Goal: Task Accomplishment & Management: Manage account settings

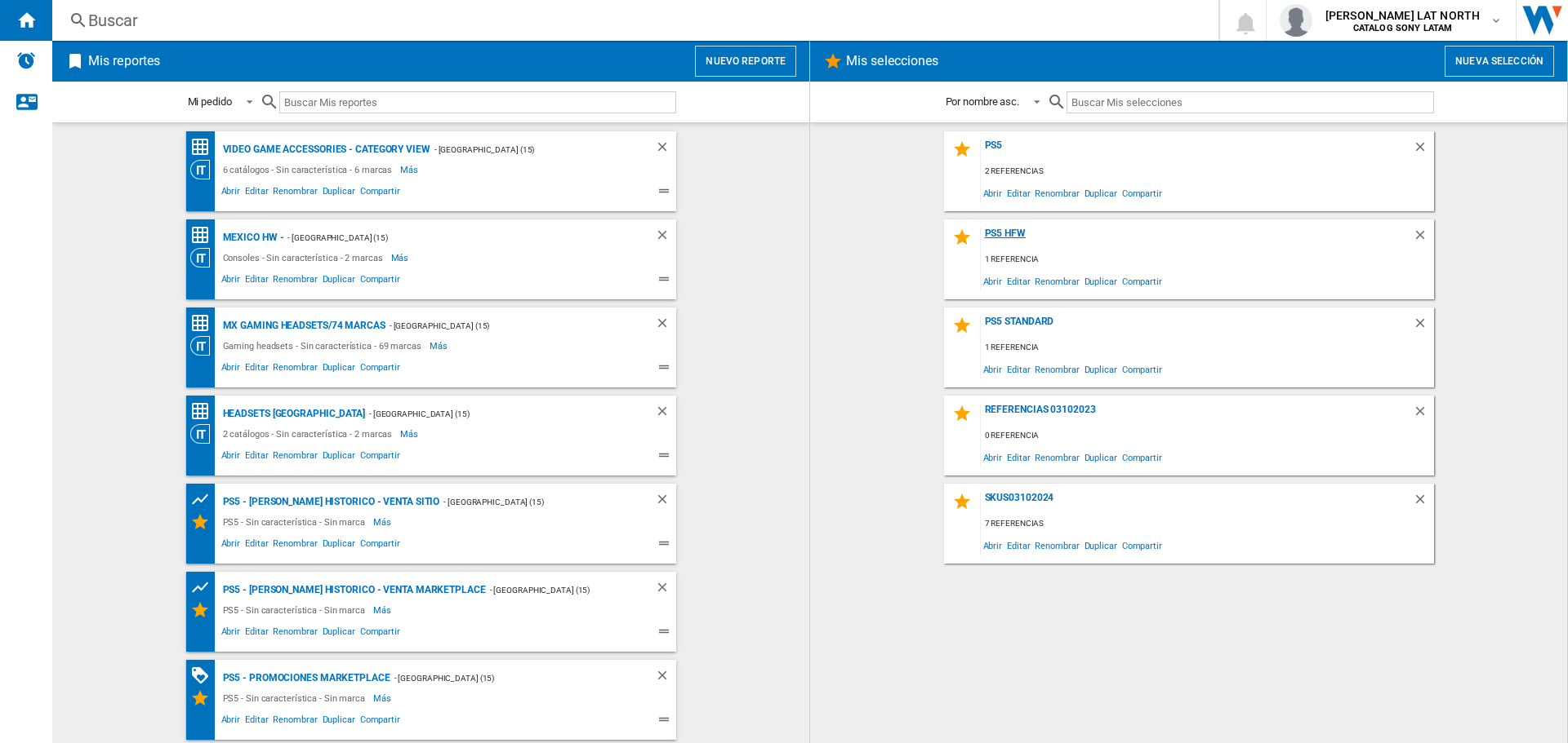
click at [1024, 232] on div "PS5 HFW" at bounding box center [1196, 238] width 432 height 22
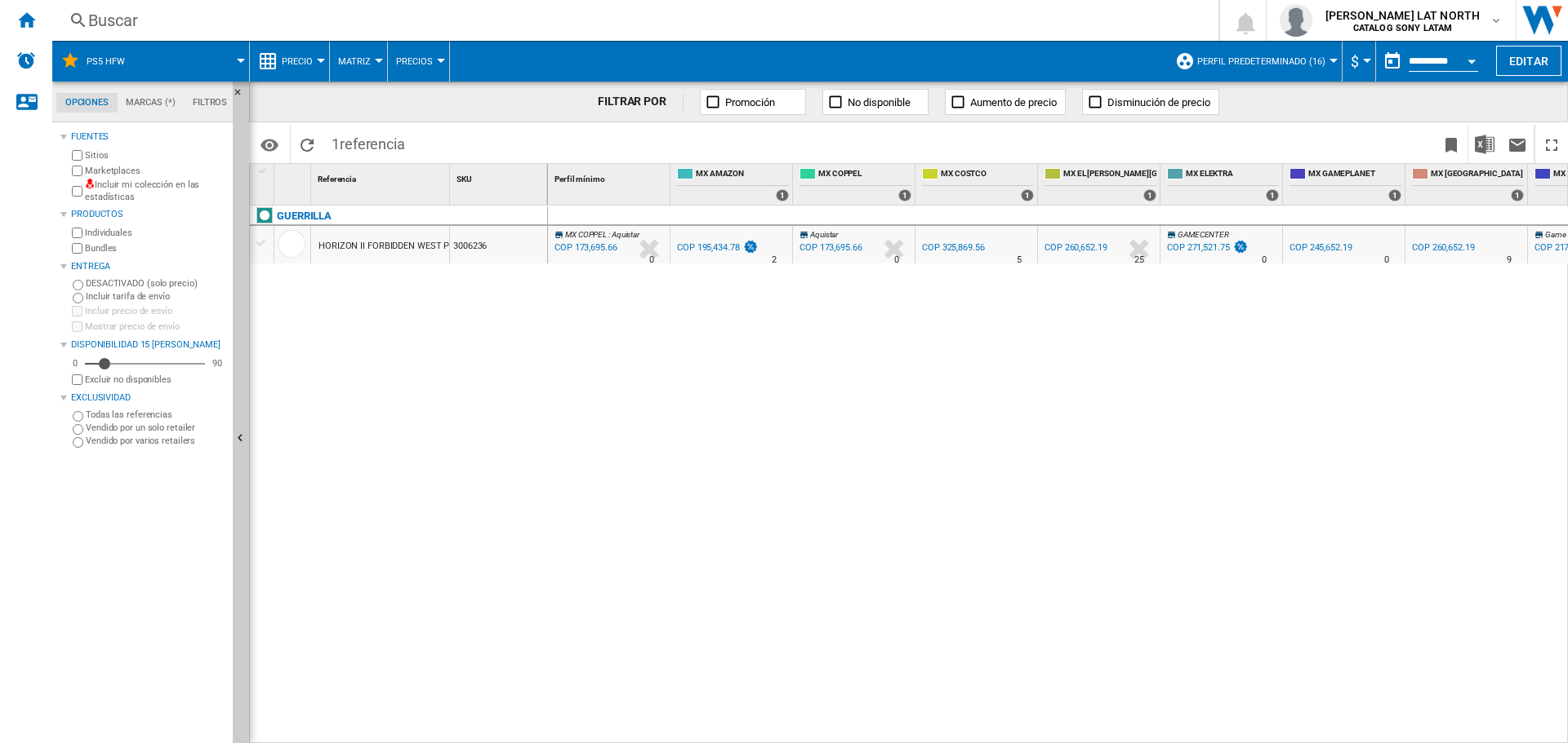
click at [336, 476] on div "GUERRILLA HORIZON II FORBIDDEN WEST PS5 3006236" at bounding box center [399, 471] width 298 height 530
click at [116, 60] on span "PS5 HFW" at bounding box center [106, 61] width 39 height 10
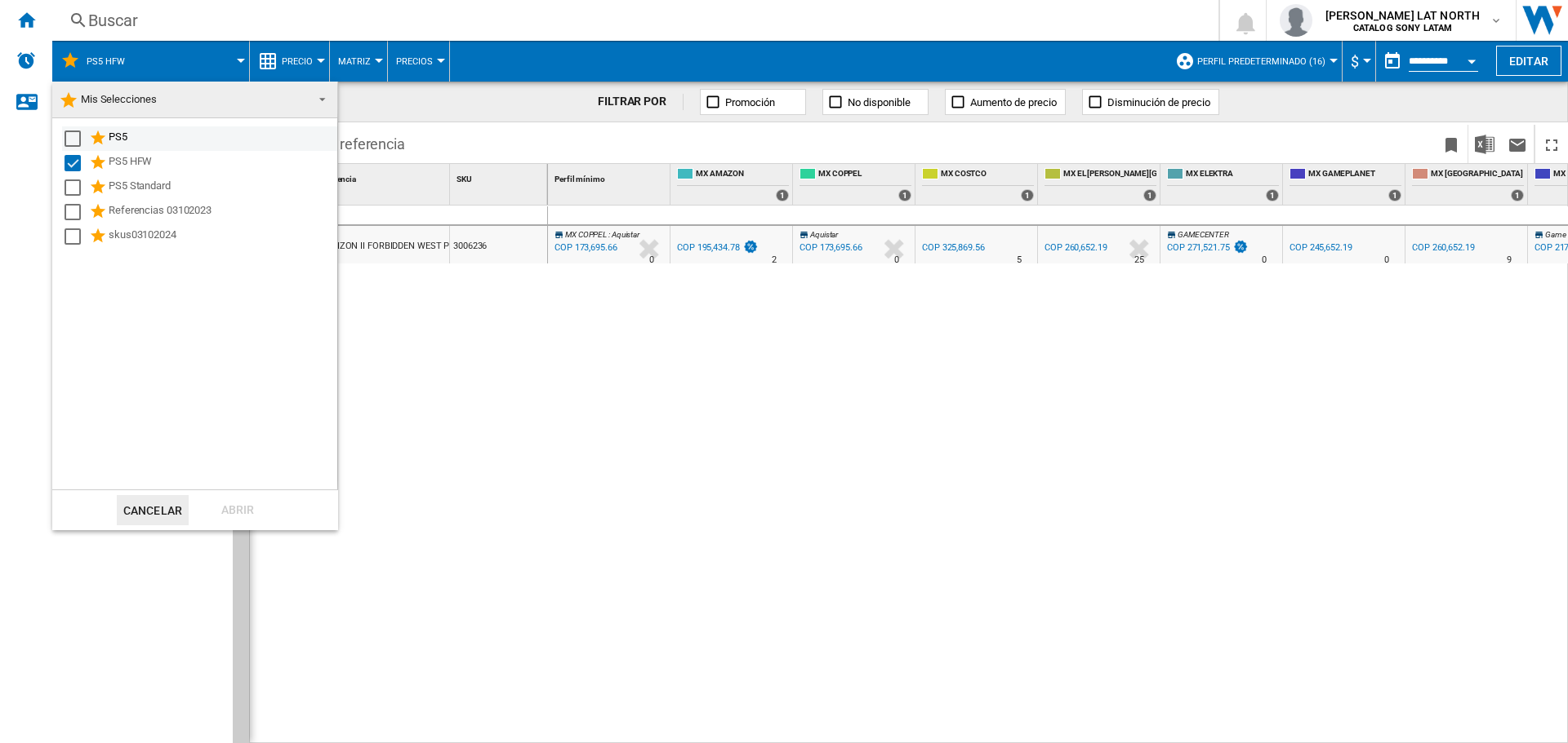
click at [109, 134] on div "PS5" at bounding box center [222, 139] width 226 height 20
drag, startPoint x: 239, startPoint y: 507, endPoint x: 40, endPoint y: 554, distance: 204.5
click at [240, 507] on div "Abrir" at bounding box center [238, 510] width 72 height 30
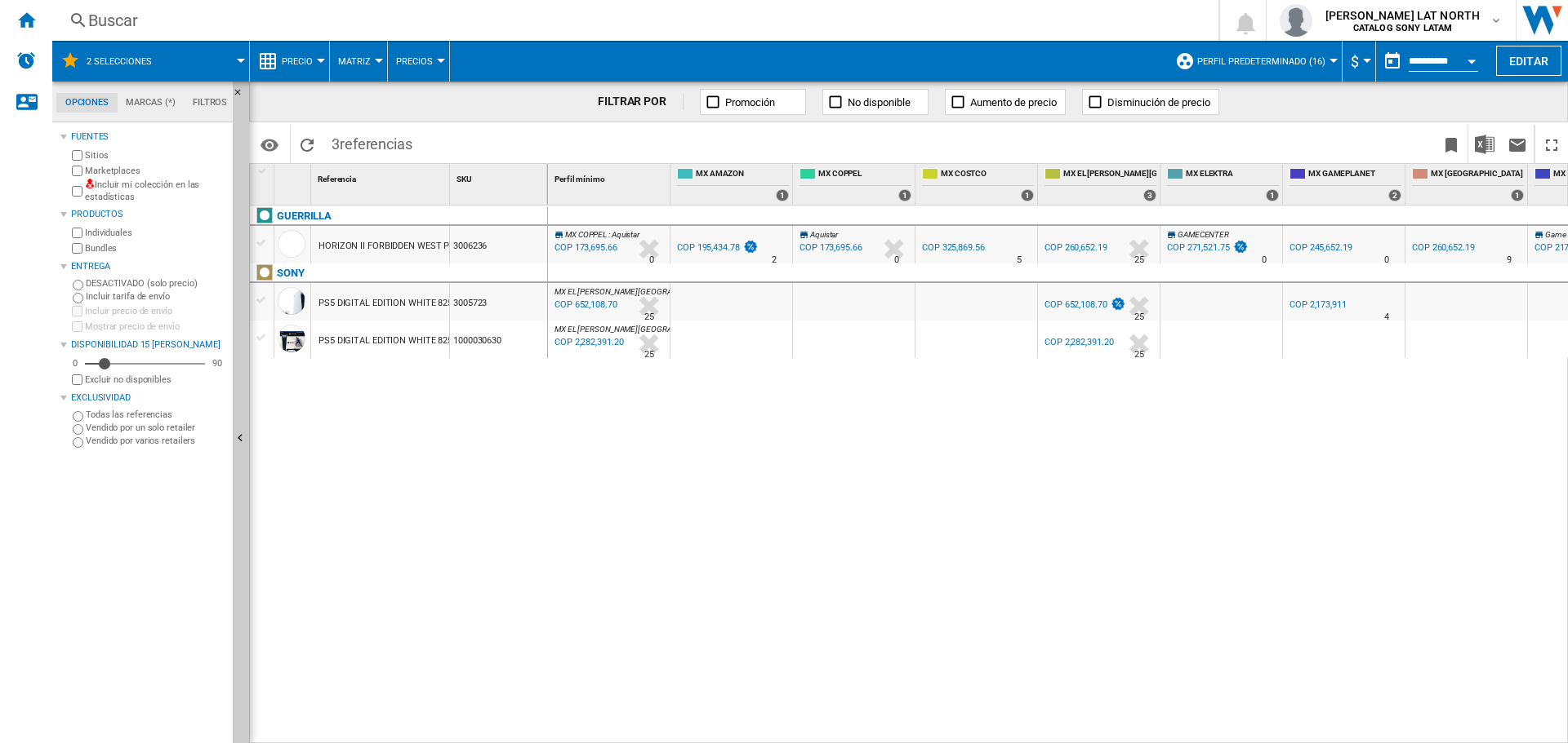
click at [94, 66] on span "2 selecciones" at bounding box center [119, 61] width 65 height 10
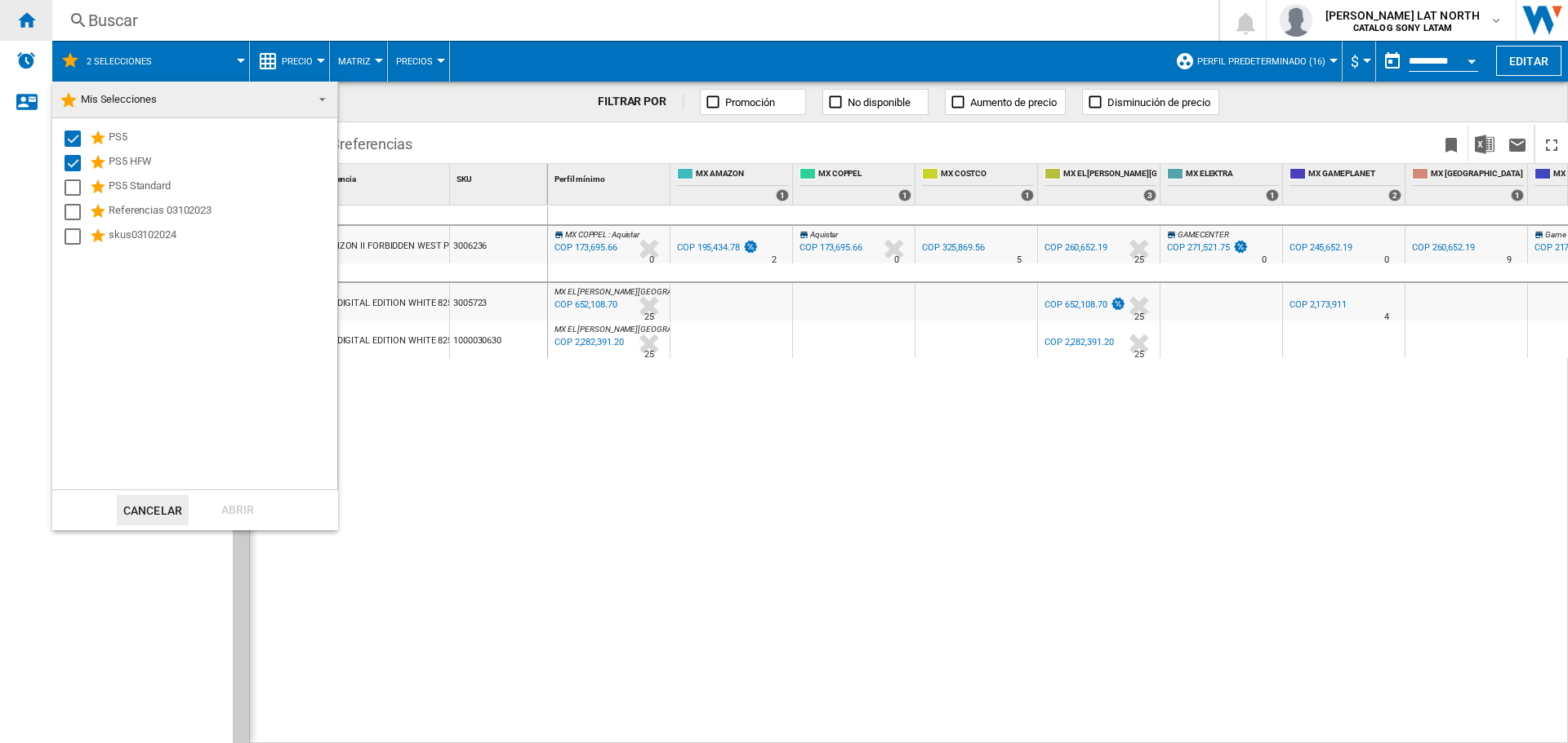
click at [25, 21] on md-backdrop at bounding box center [784, 372] width 1568 height 743
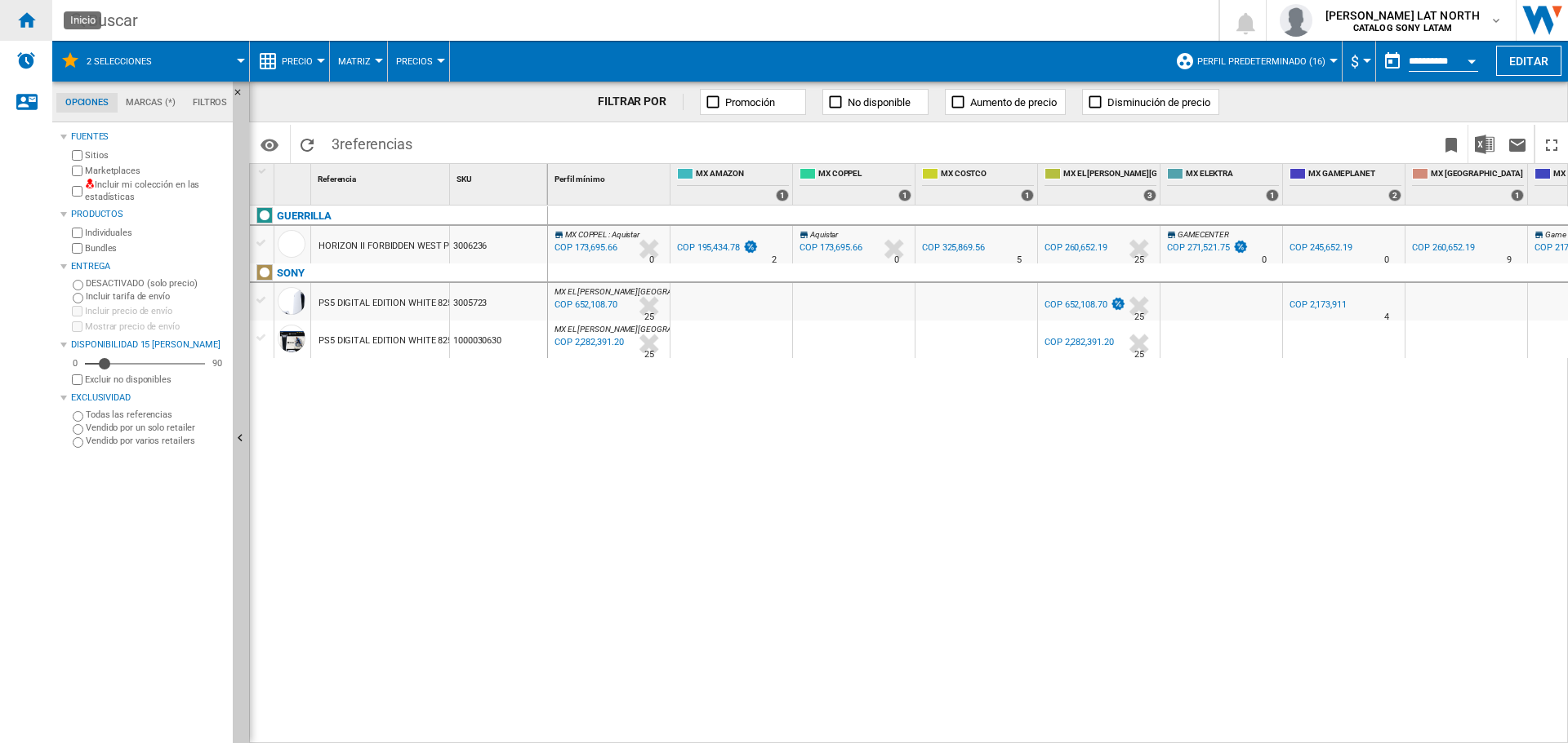
click at [25, 21] on ng-md-icon "Inicio" at bounding box center [25, 19] width 20 height 20
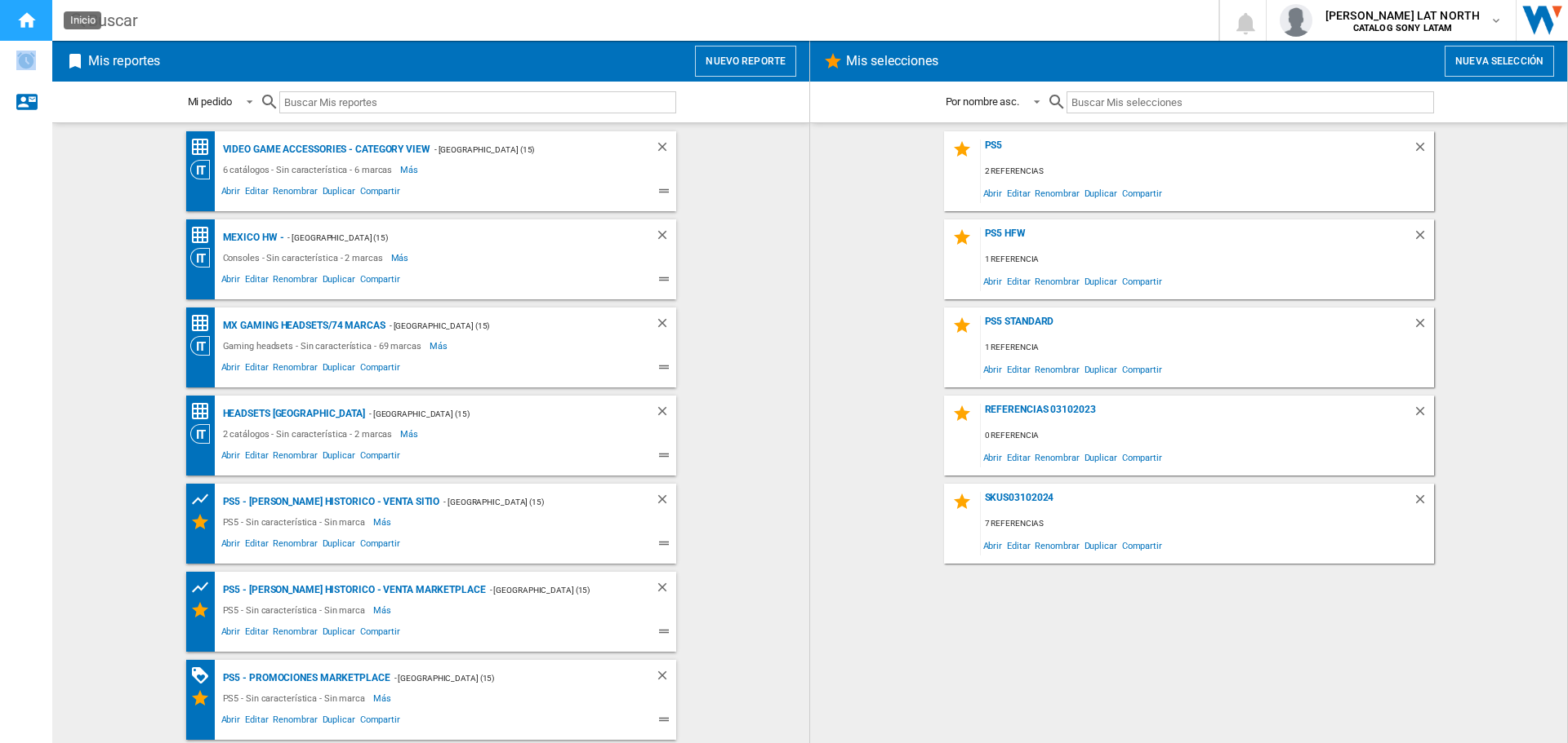
click at [25, 21] on ng-md-icon "Inicio" at bounding box center [25, 19] width 20 height 20
click at [257, 236] on div "MEXICO HW -" at bounding box center [251, 238] width 65 height 21
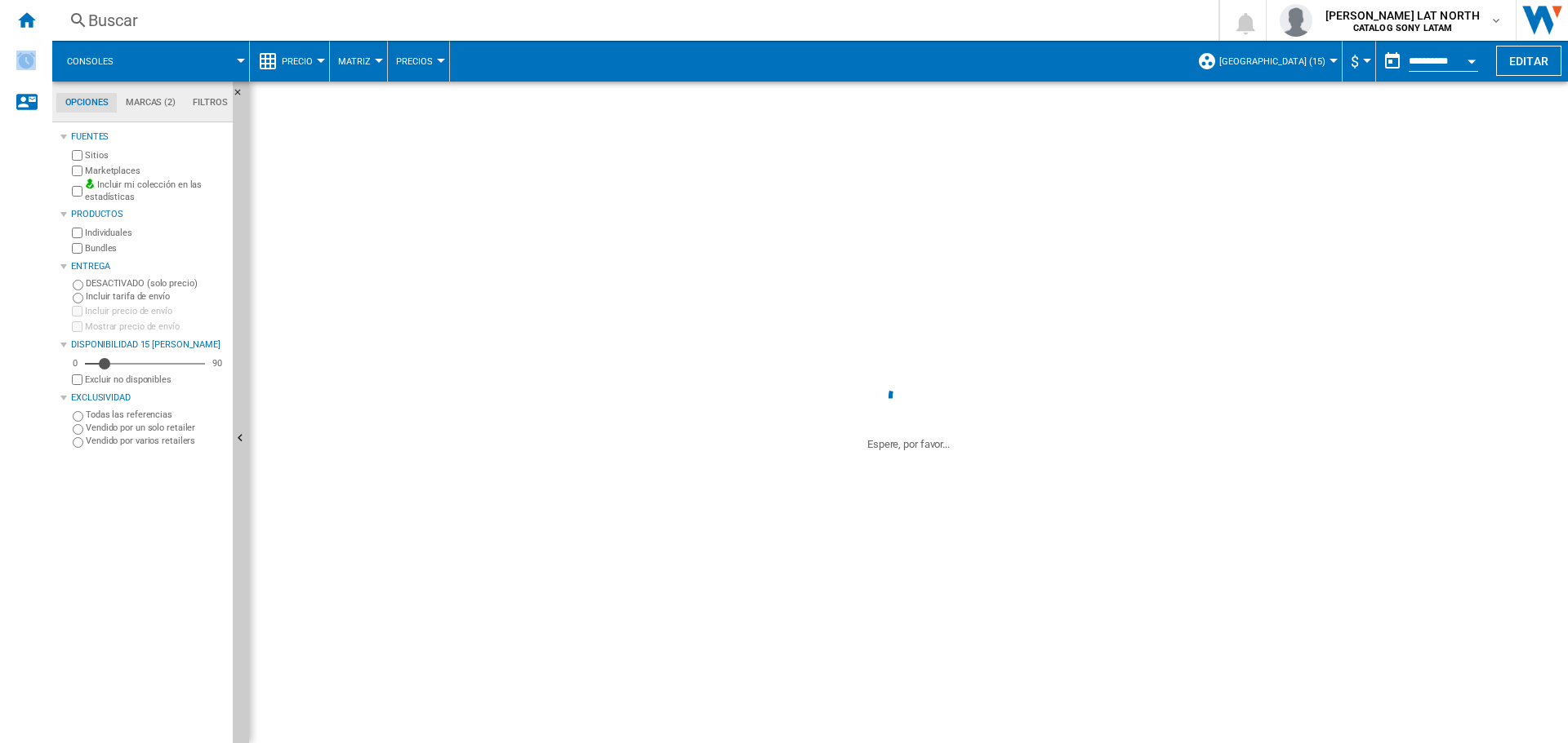
click at [1276, 63] on span "[GEOGRAPHIC_DATA] (15)" at bounding box center [1272, 61] width 106 height 10
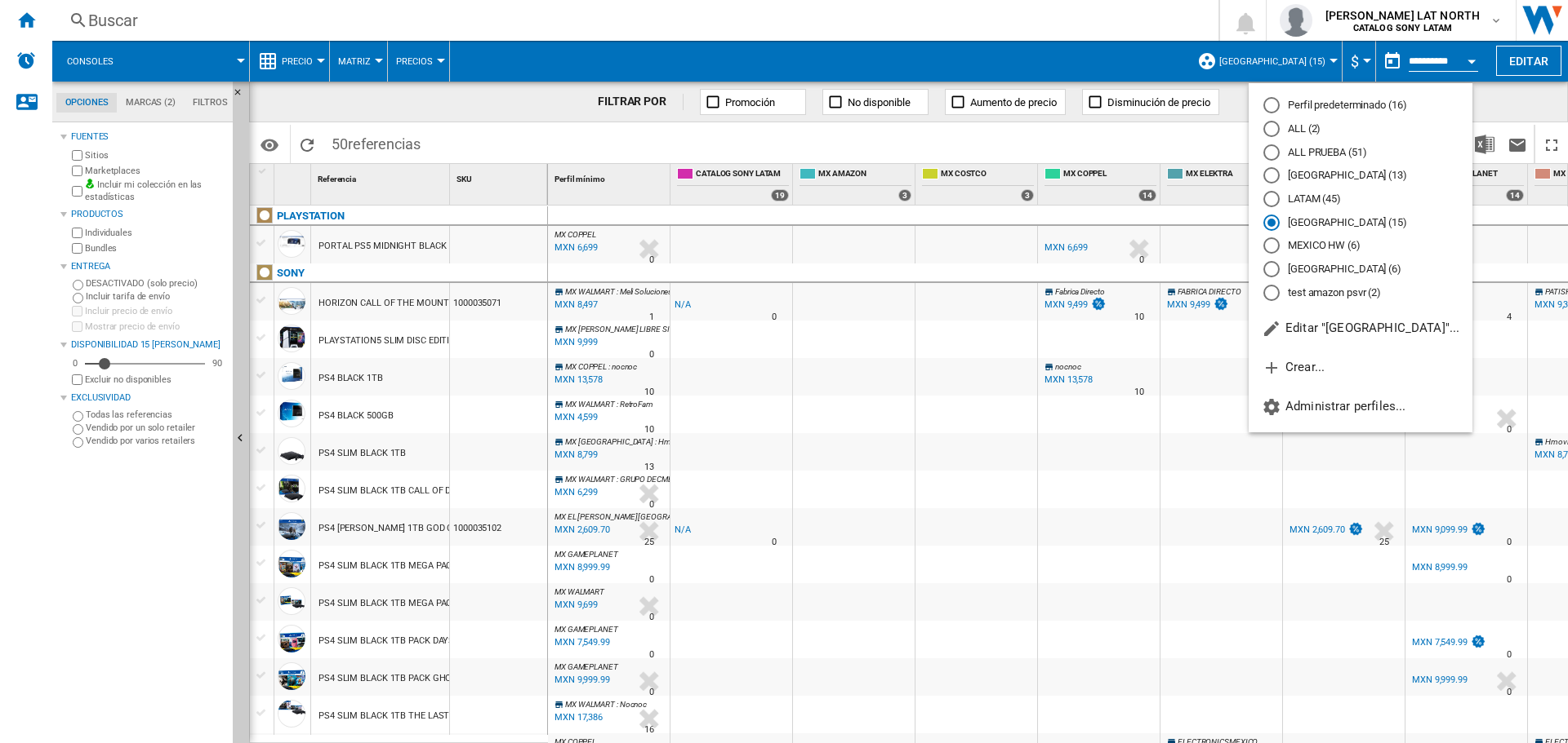
click at [1209, 143] on md-backdrop at bounding box center [784, 372] width 1568 height 743
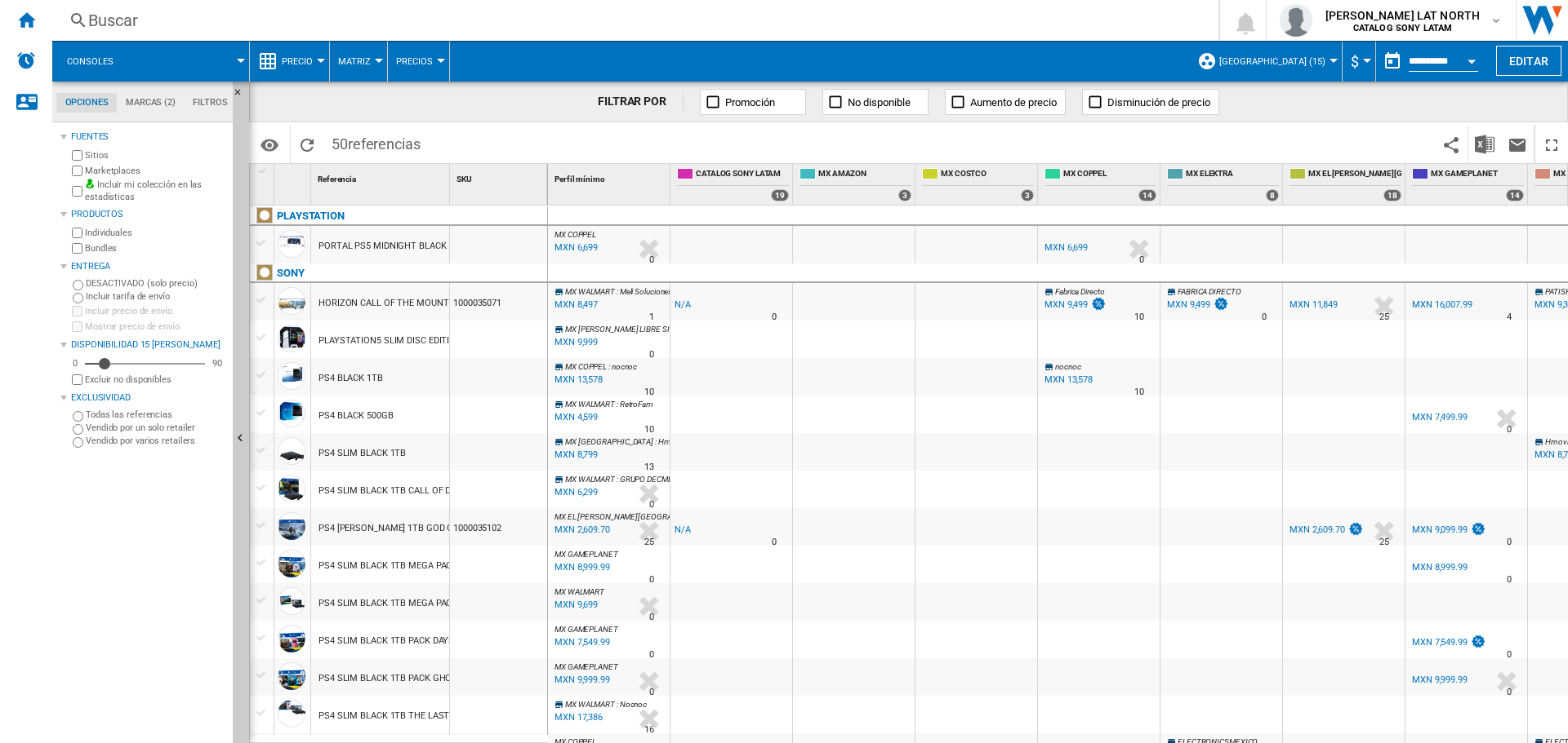
click at [1293, 58] on span "[GEOGRAPHIC_DATA] (15)" at bounding box center [1272, 61] width 106 height 10
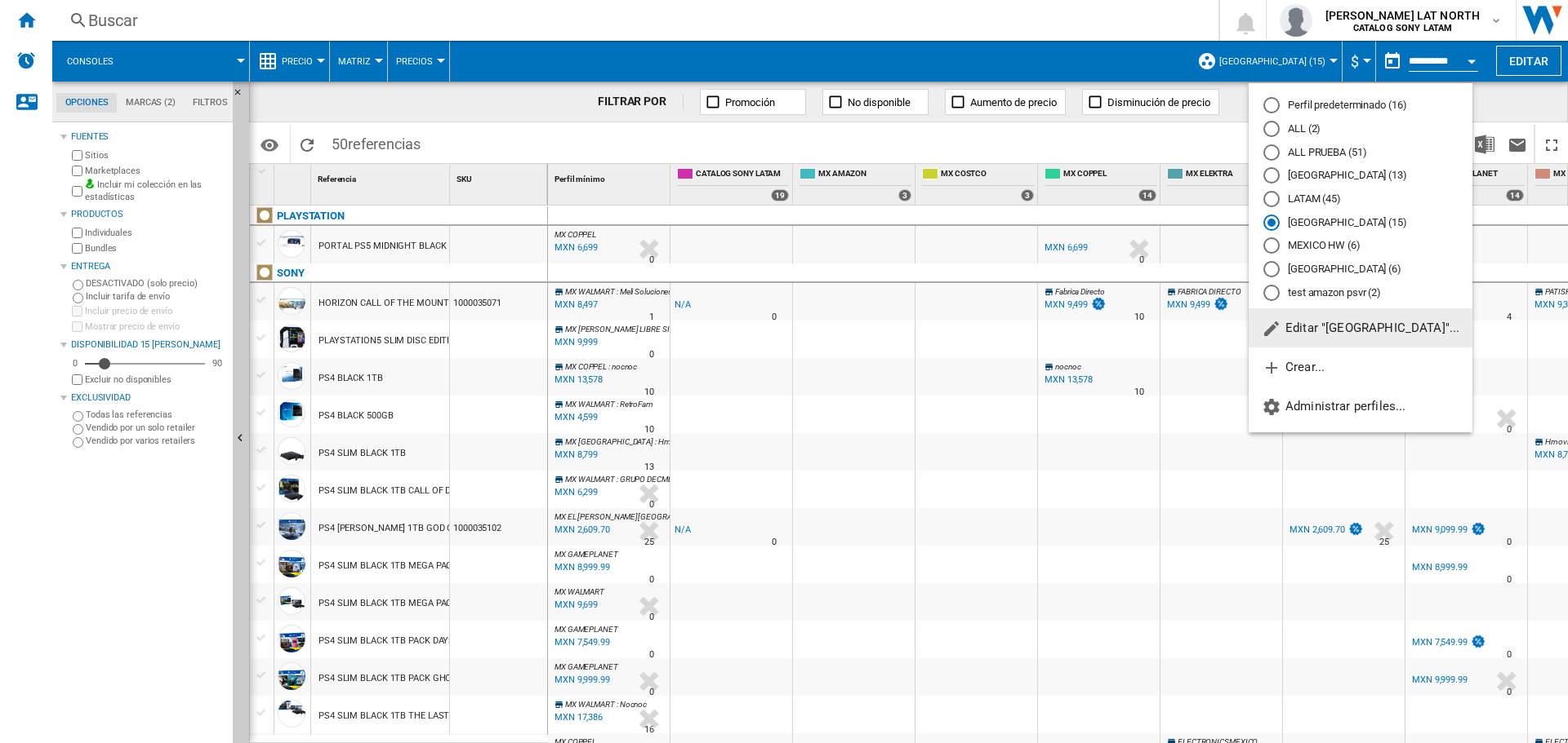
click at [1331, 330] on span "Editar "[GEOGRAPHIC_DATA]"..." at bounding box center [1359, 328] width 197 height 15
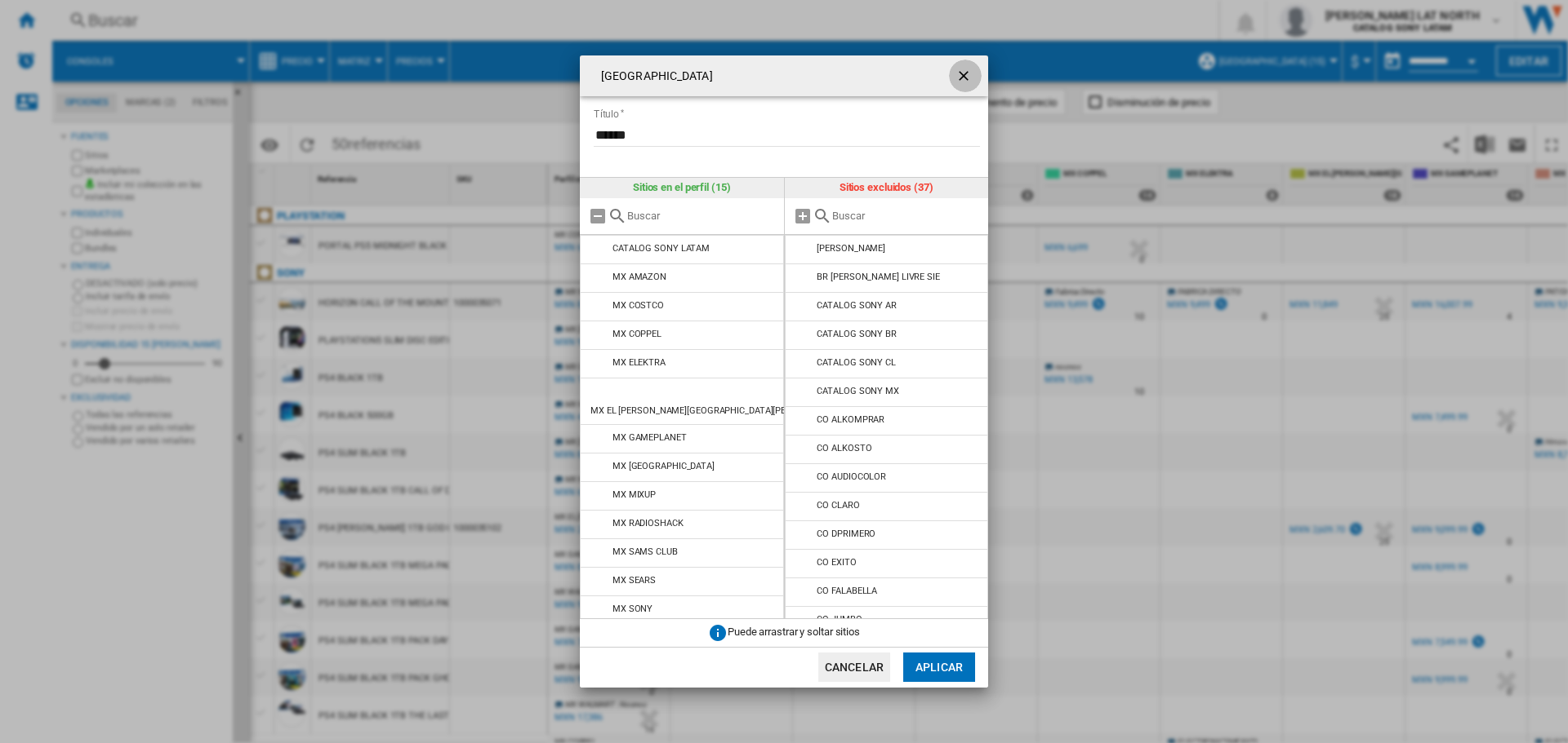
click at [968, 75] on ng-md-icon "getI18NText('BUTTONS.CLOSE_DIALOG')" at bounding box center [964, 77] width 20 height 20
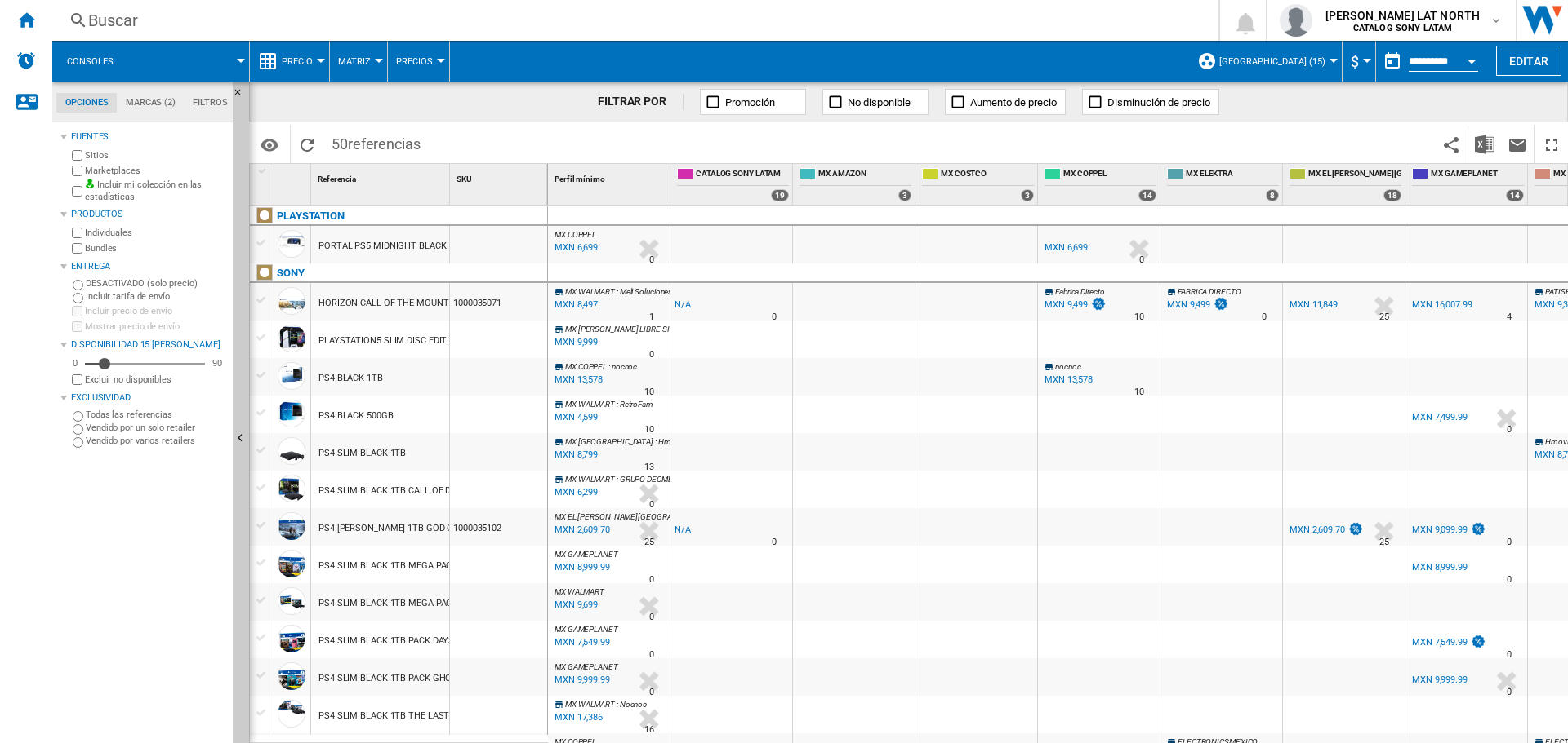
click at [1318, 57] on span "[GEOGRAPHIC_DATA] (15)" at bounding box center [1272, 61] width 106 height 10
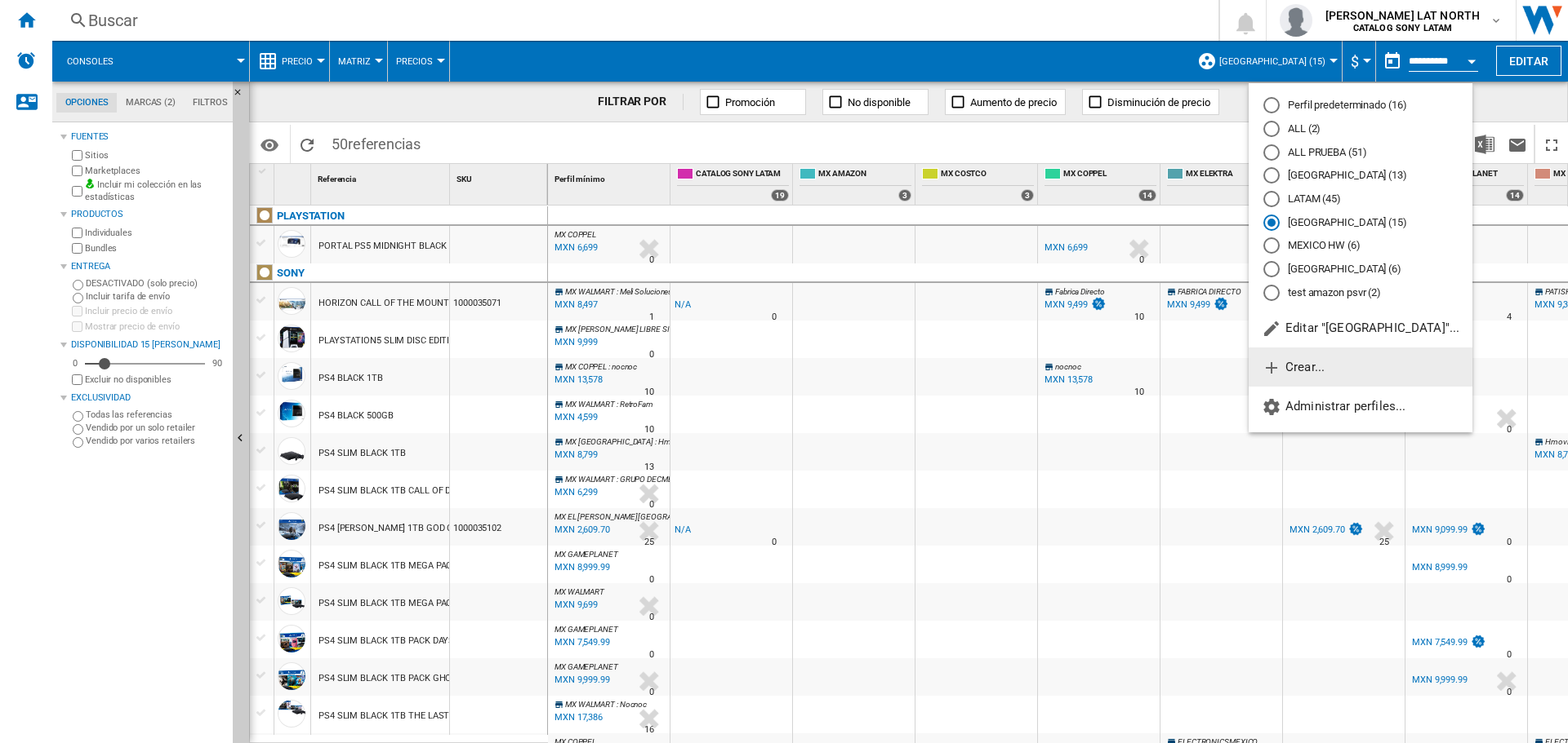
click at [1322, 369] on span "Crear..." at bounding box center [1293, 368] width 63 height 15
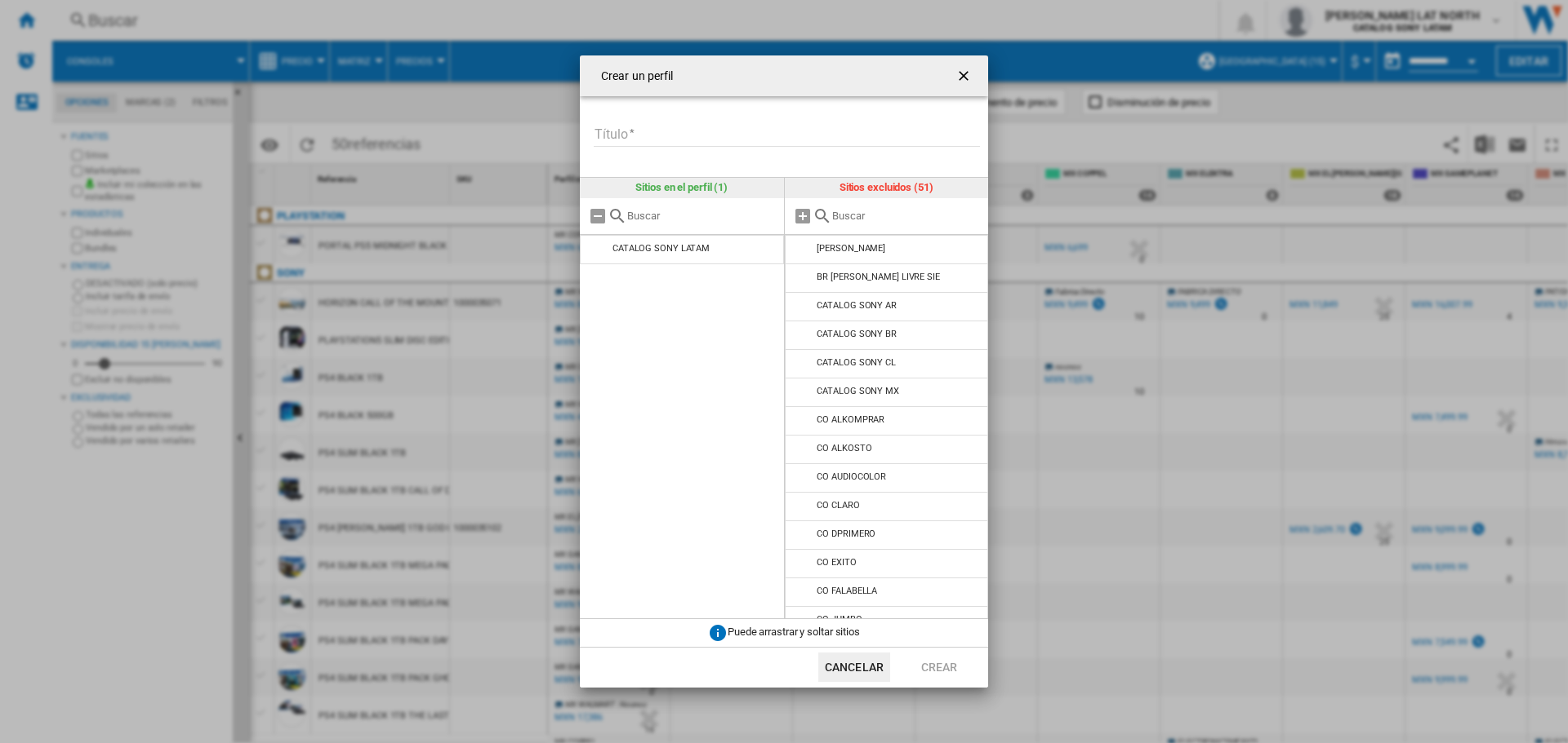
click at [712, 136] on input "Título" at bounding box center [786, 135] width 386 height 25
type input "*********"
click at [827, 214] on md-icon "Crear un ..." at bounding box center [822, 216] width 20 height 20
click at [843, 222] on input "Crear un ..." at bounding box center [906, 215] width 148 height 12
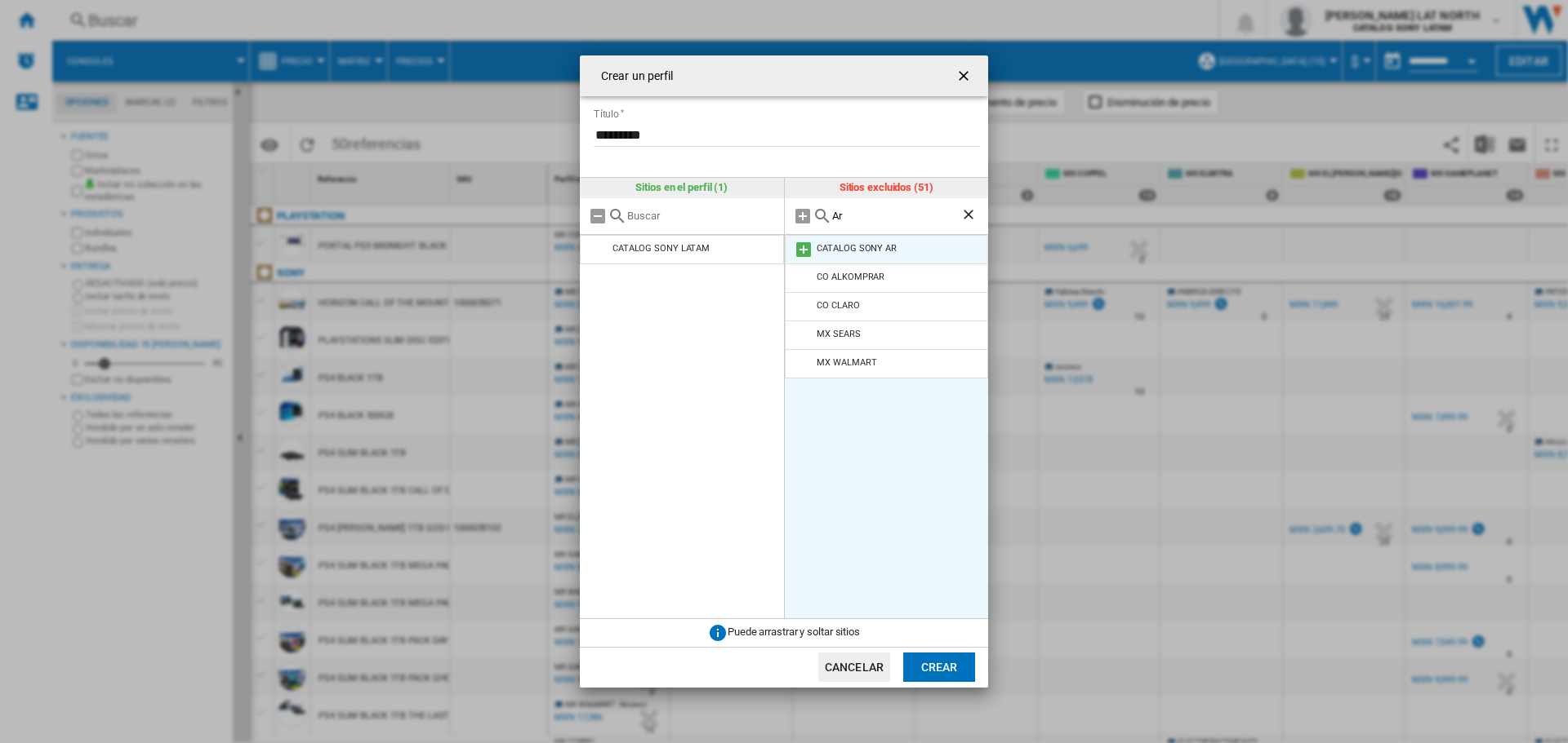
type input "Ar"
click at [934, 249] on li "CATALOG SONY AR" at bounding box center [887, 249] width 204 height 29
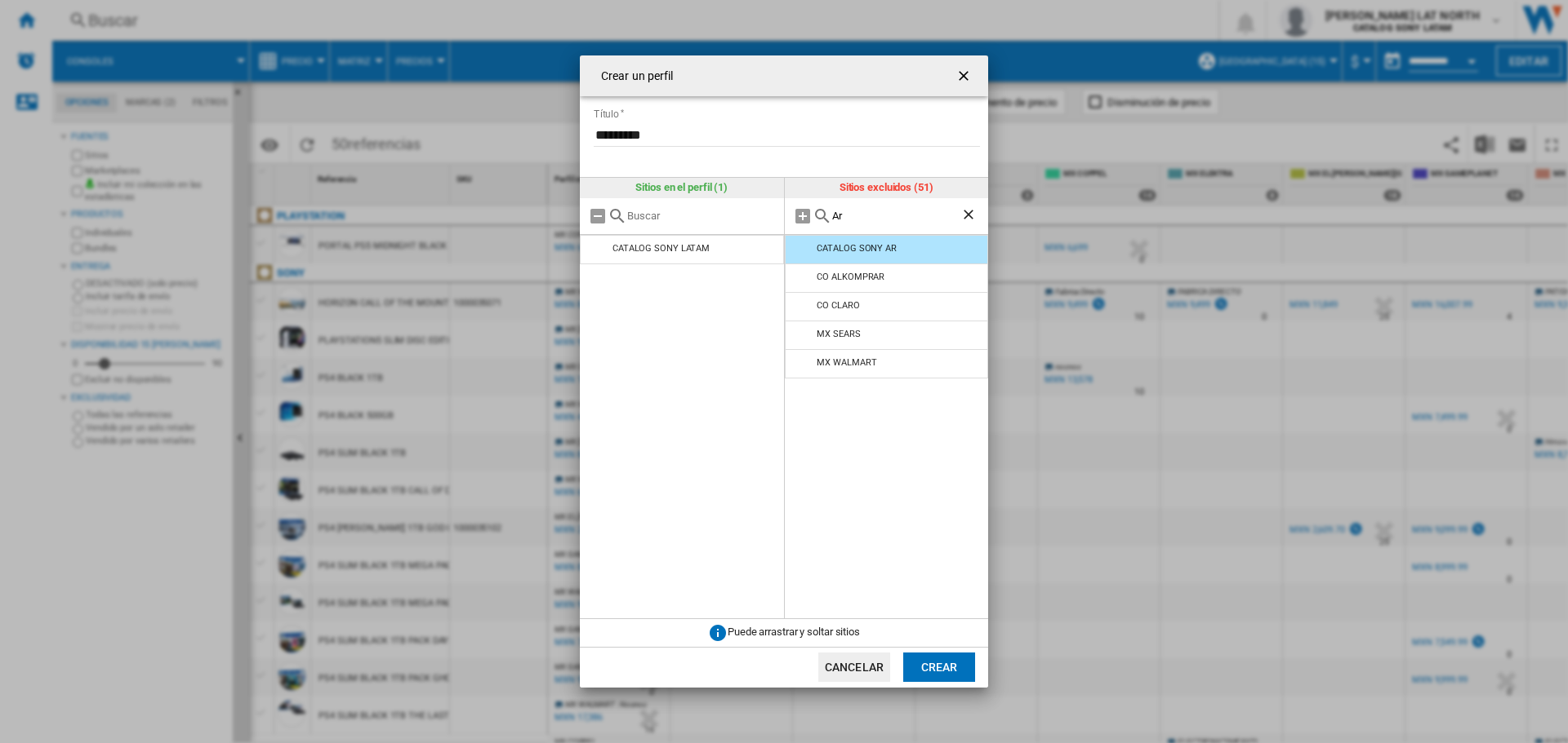
click at [966, 217] on ng-md-icon "Borrar búsqueda" at bounding box center [970, 216] width 20 height 20
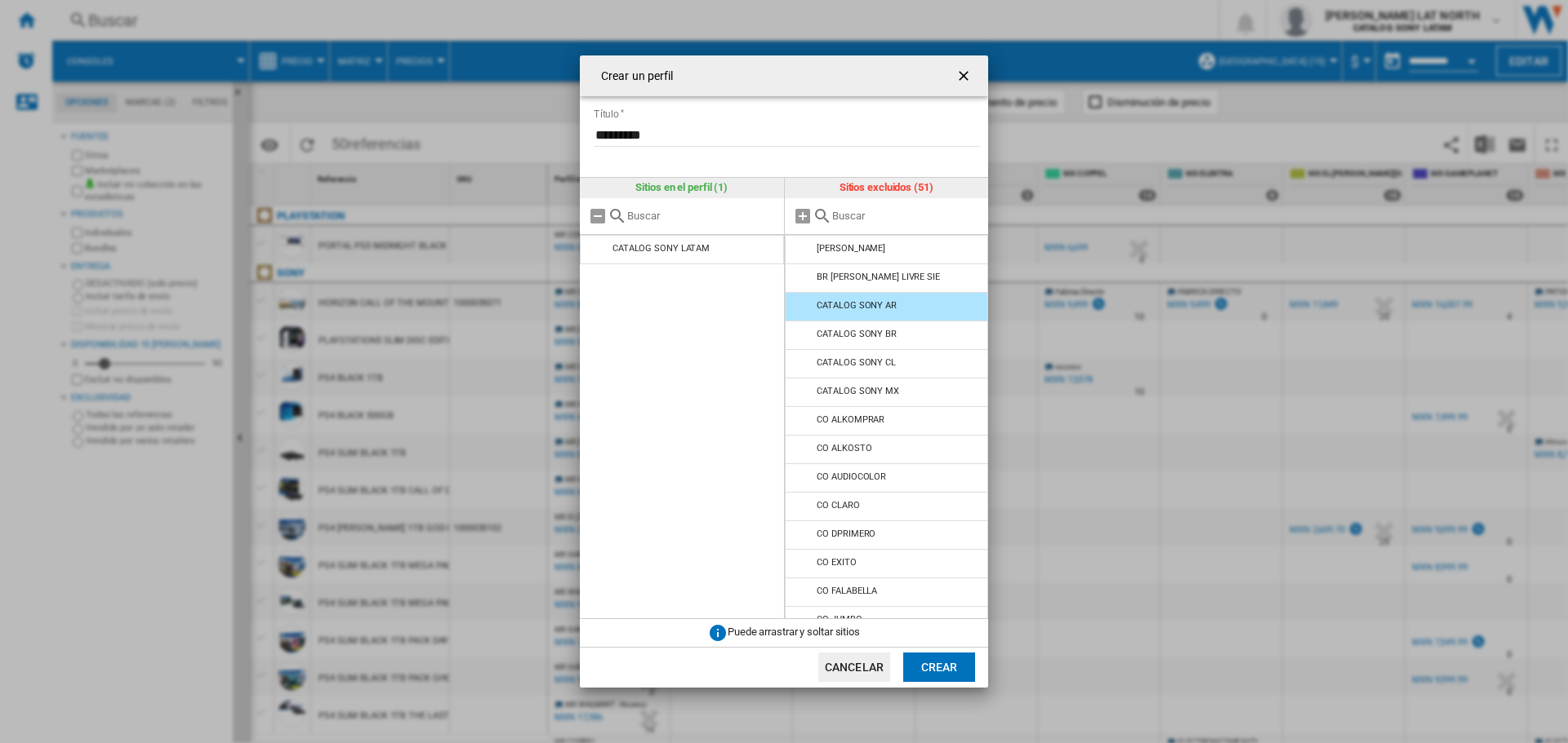
click at [959, 79] on ng-md-icon "getI18NText('BUTTONS.CLOSE_DIALOG')" at bounding box center [964, 77] width 20 height 20
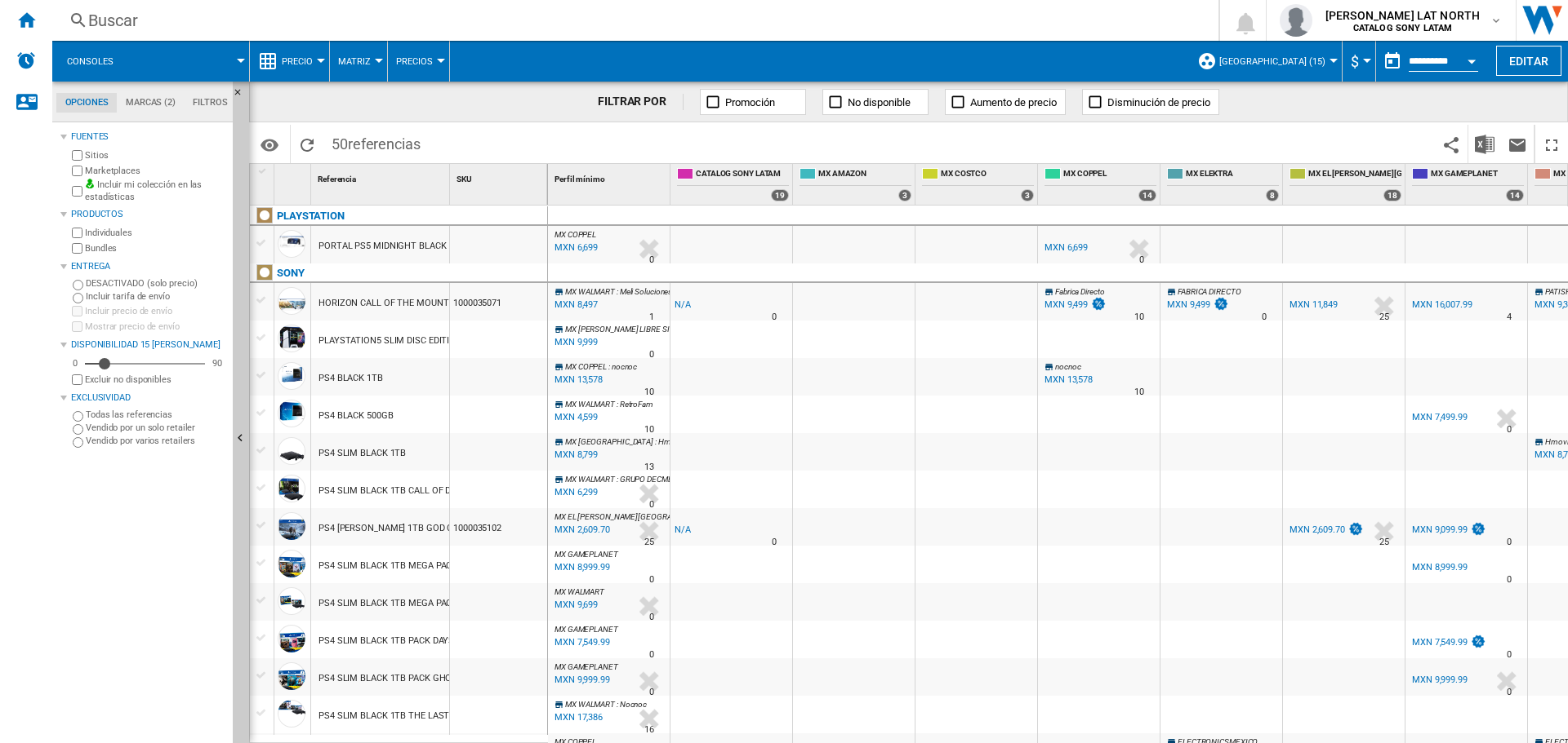
click at [1286, 47] on button "[GEOGRAPHIC_DATA] (15)" at bounding box center [1276, 60] width 114 height 41
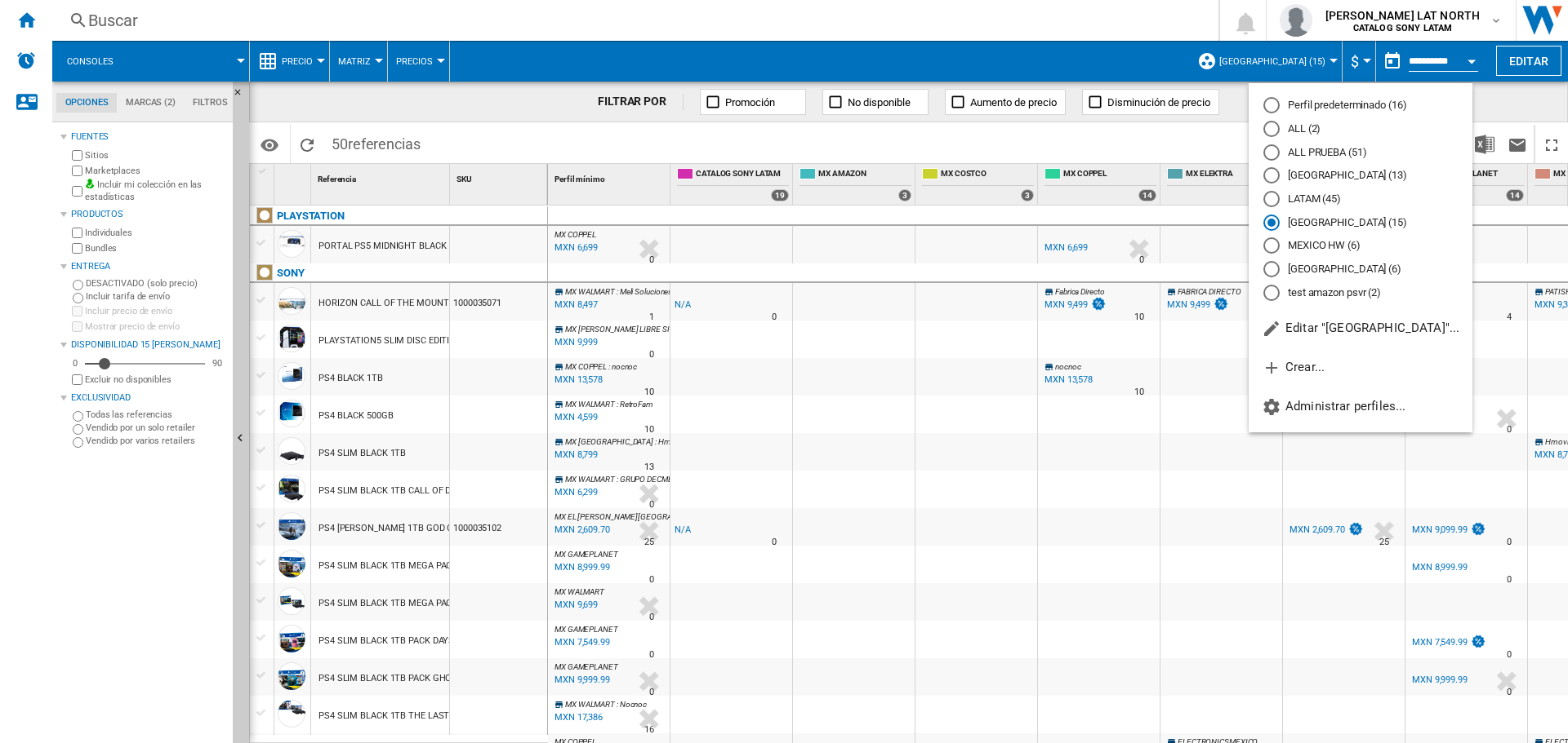
click at [1324, 197] on md-radio-button "LATAM (45)" at bounding box center [1360, 199] width 194 height 15
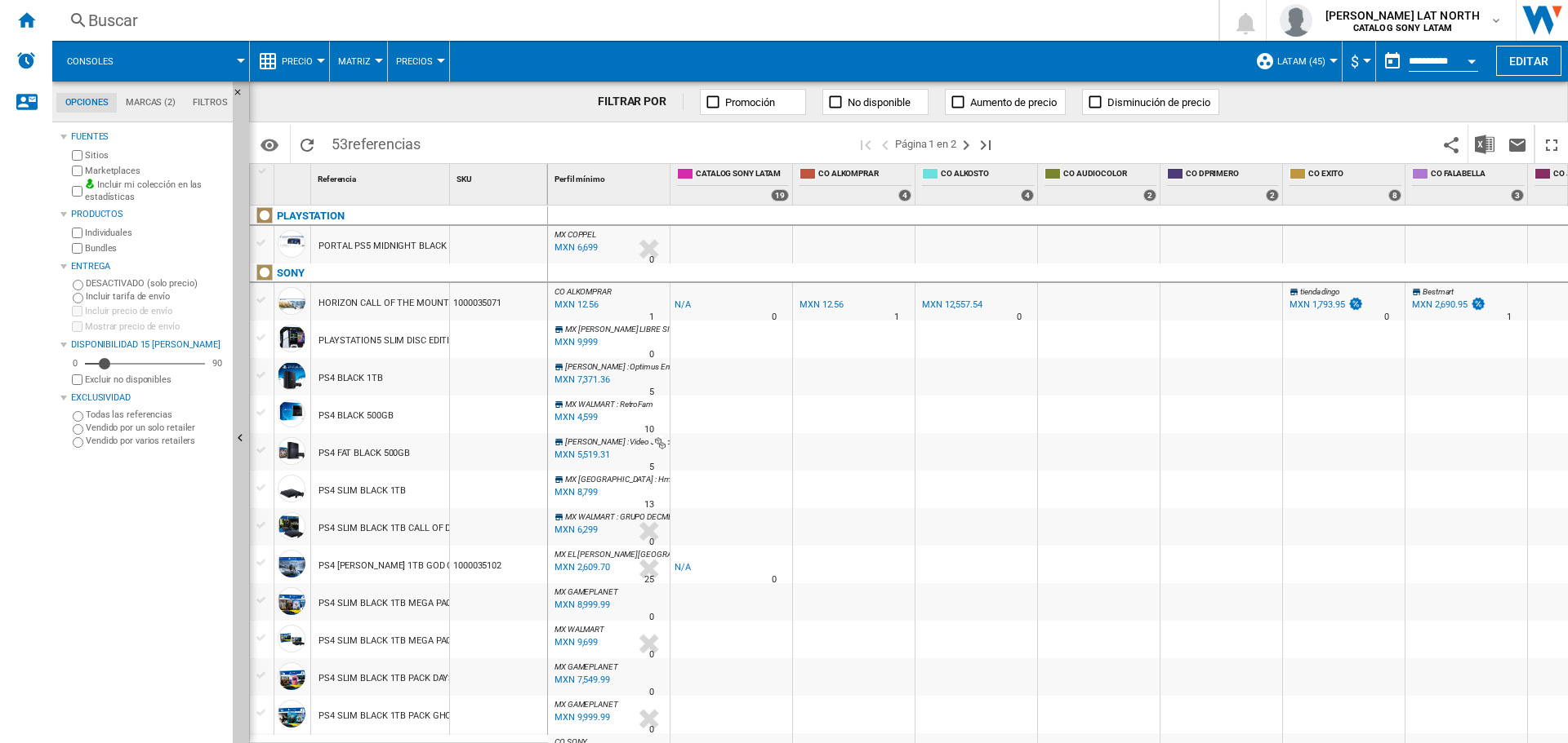
click at [1285, 62] on span "LATAM (45)" at bounding box center [1300, 61] width 48 height 10
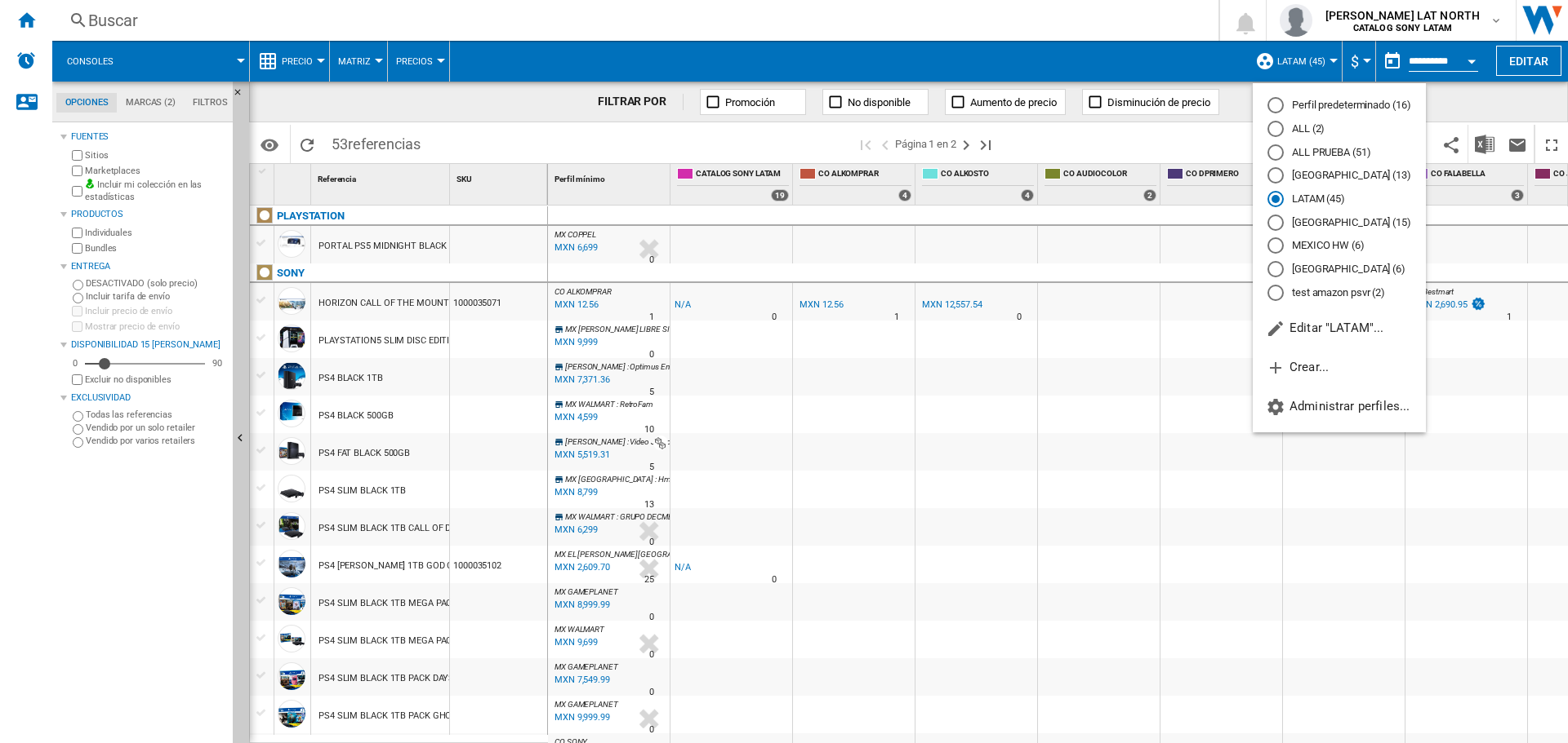
click at [1313, 125] on md-radio-button "ALL (2)" at bounding box center [1339, 129] width 143 height 15
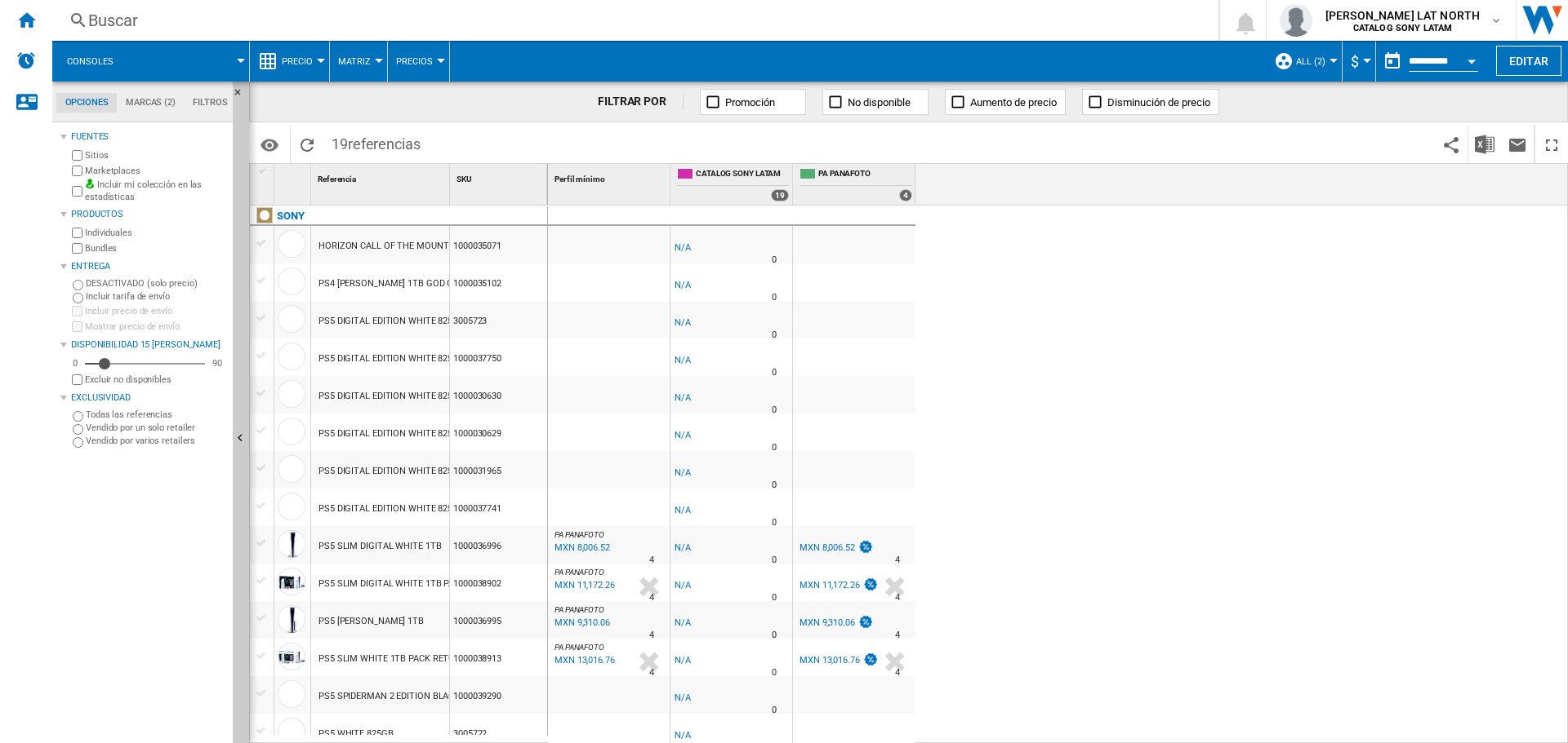
click at [1317, 67] on button "ALL (2)" at bounding box center [1314, 60] width 38 height 41
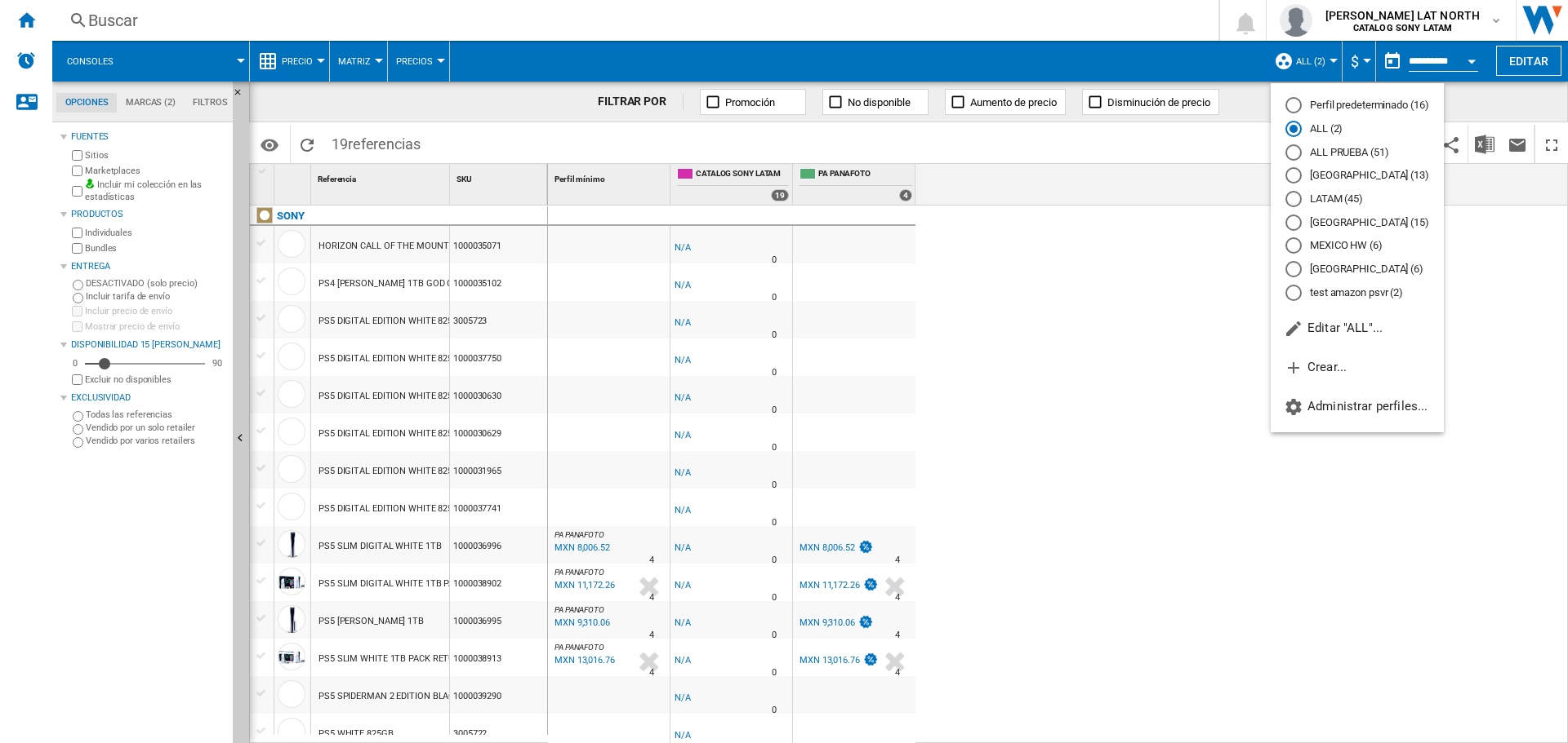
click at [1324, 249] on md-radio-button "MEXICO HW (6)" at bounding box center [1357, 246] width 143 height 15
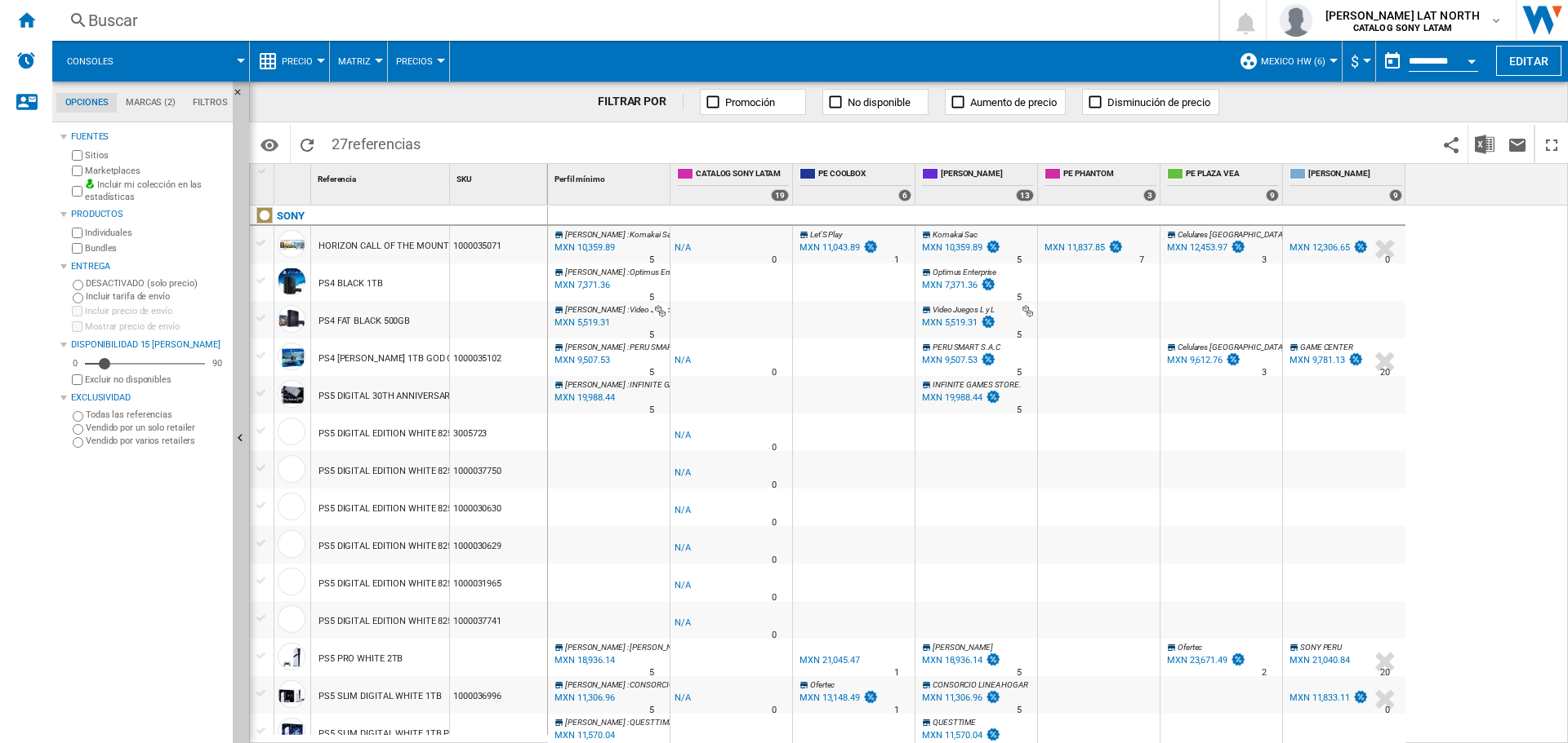
click at [1289, 52] on button "MEXICO HW (6)" at bounding box center [1296, 60] width 73 height 41
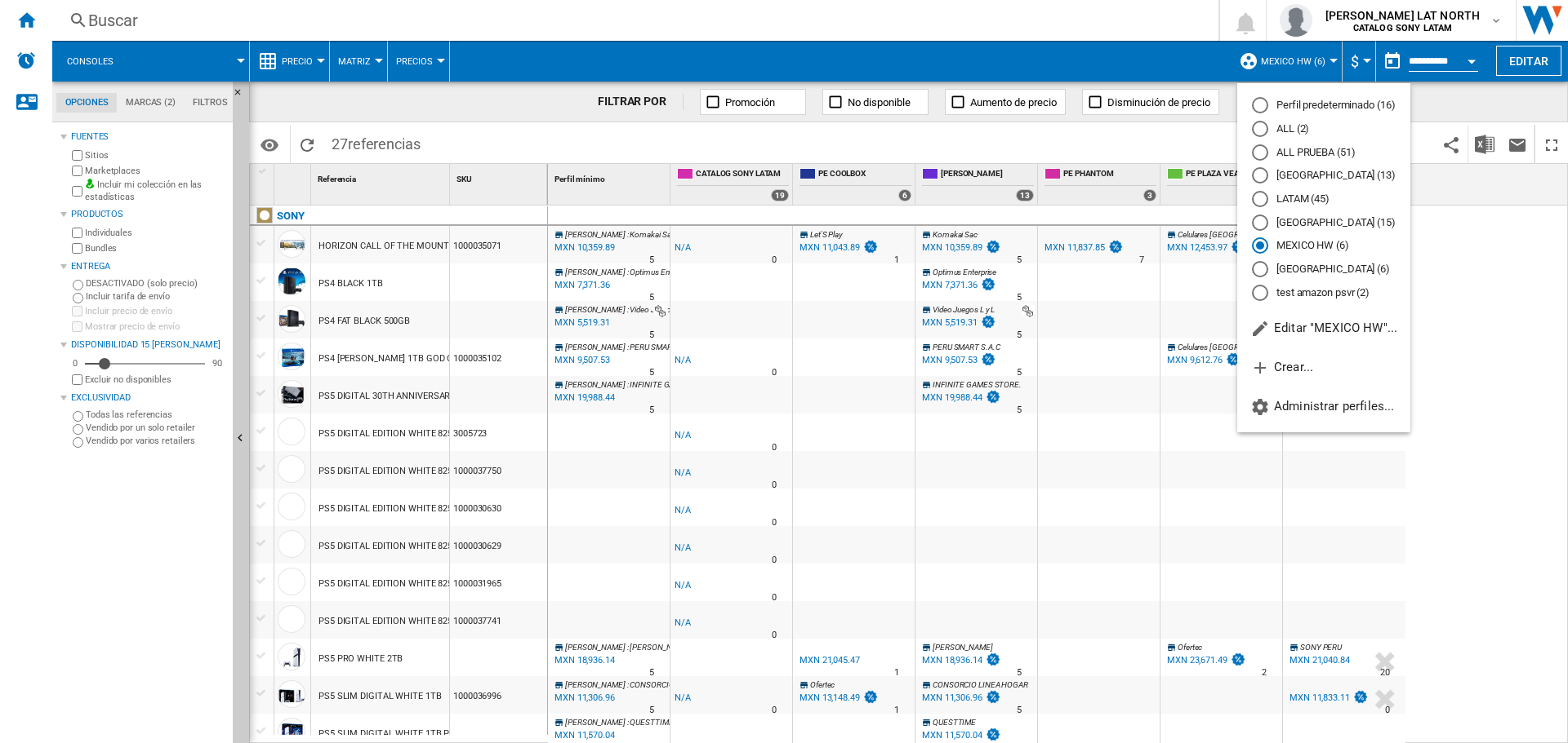
click at [1335, 221] on md-radio-button "[GEOGRAPHIC_DATA] (15)" at bounding box center [1324, 223] width 143 height 15
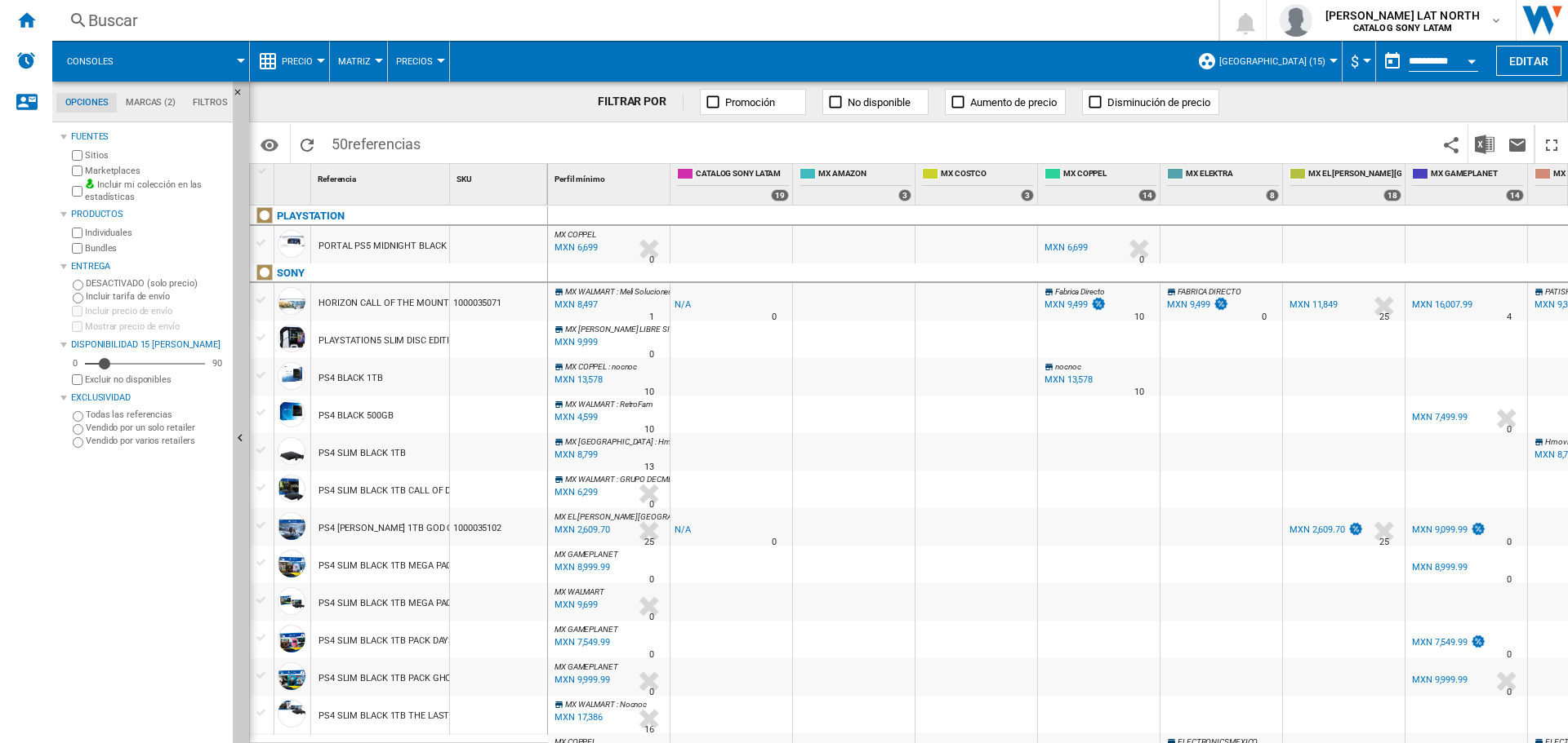
click at [1285, 70] on button "[GEOGRAPHIC_DATA] (15)" at bounding box center [1276, 60] width 114 height 41
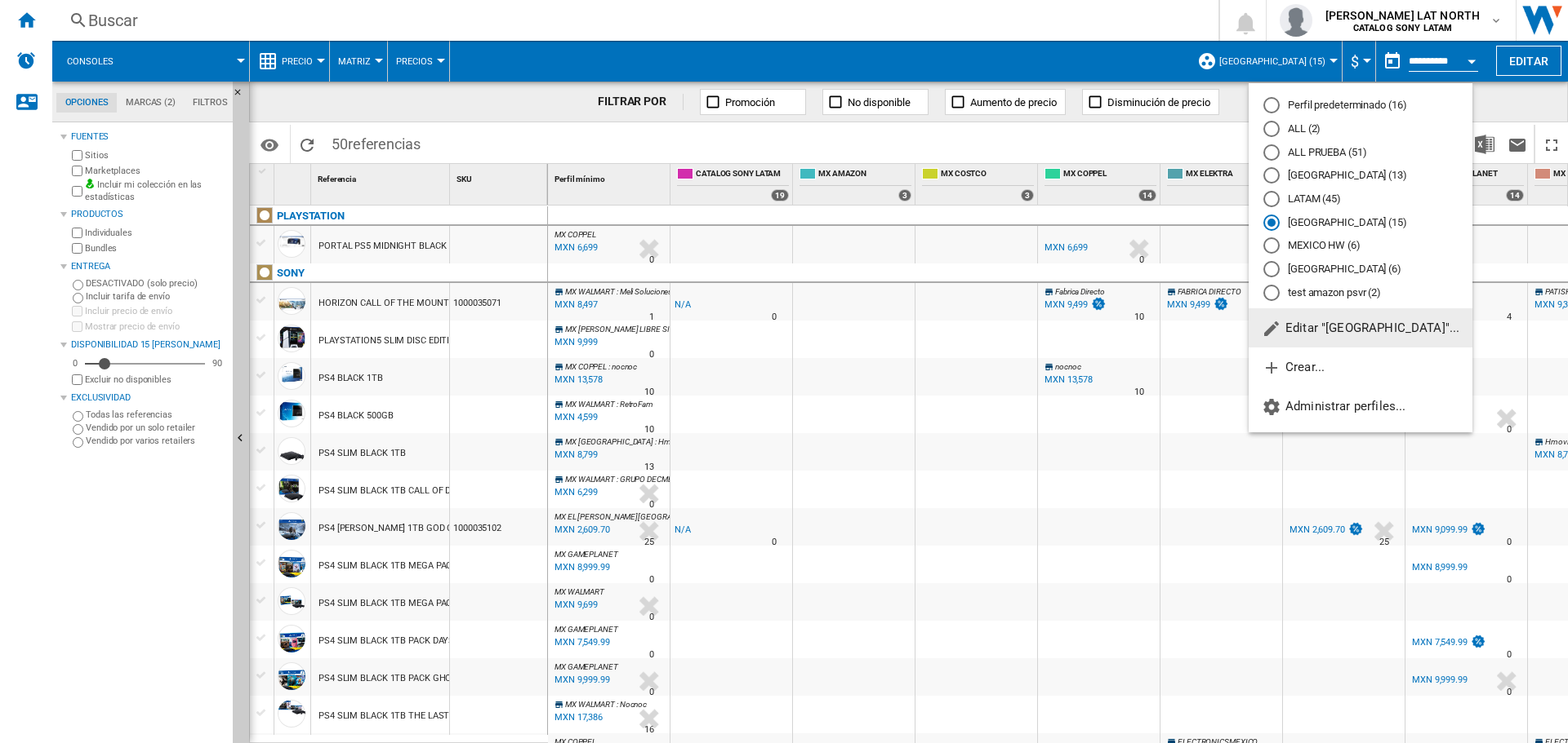
click at [1539, 53] on md-backdrop at bounding box center [784, 372] width 1568 height 743
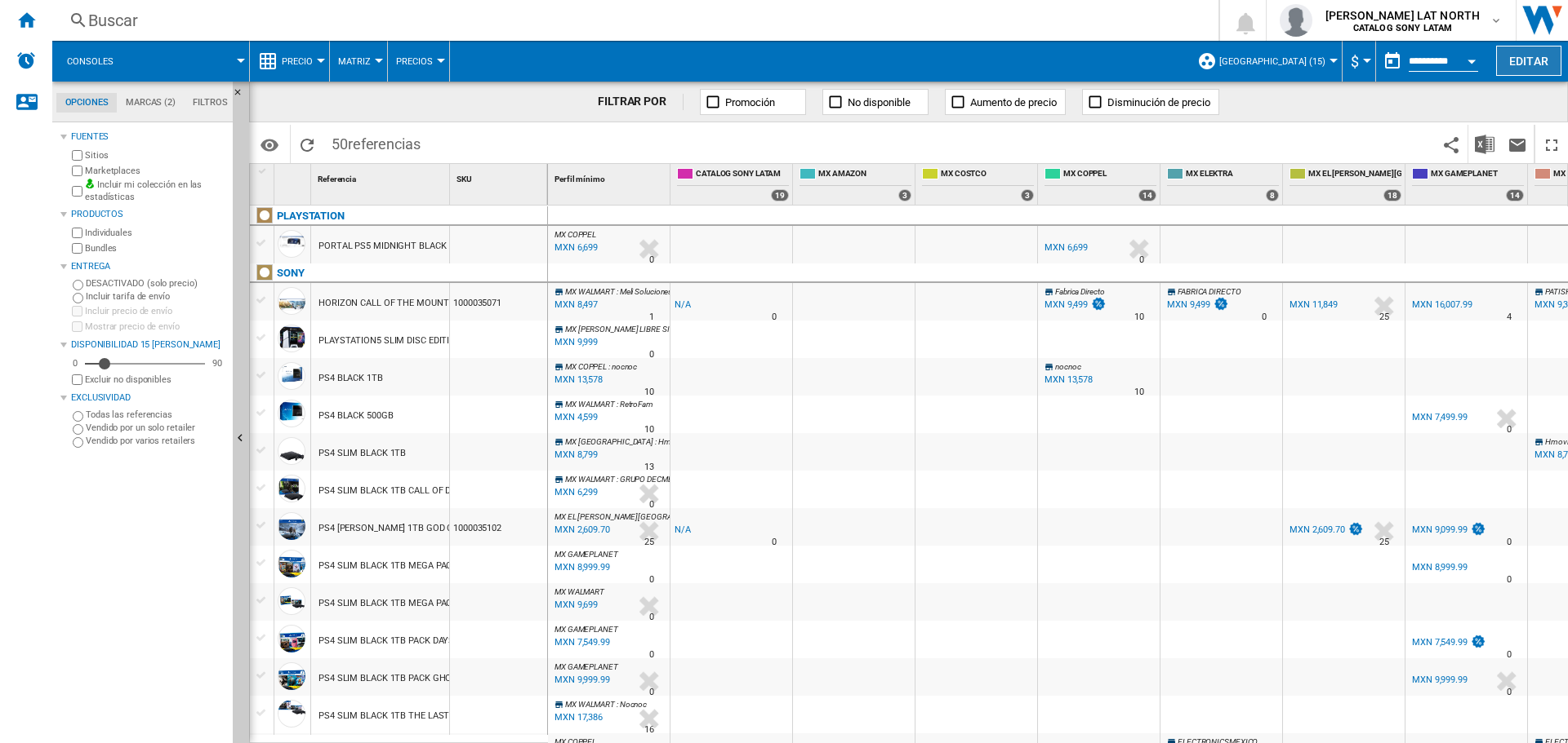
click at [1511, 61] on button "Editar" at bounding box center [1527, 60] width 65 height 30
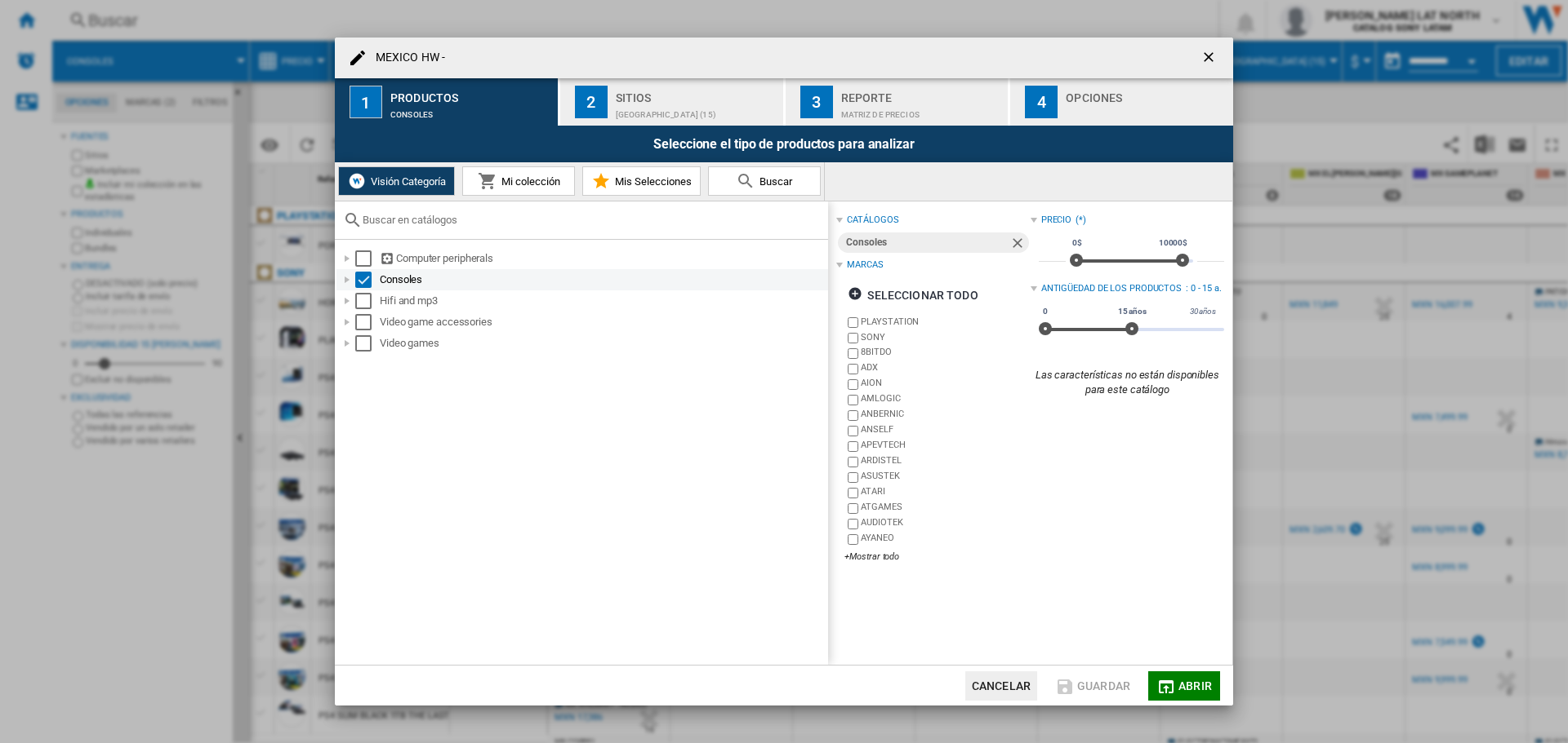
click at [349, 276] on div at bounding box center [346, 279] width 16 height 16
click at [534, 180] on span "Mi colección" at bounding box center [528, 181] width 63 height 12
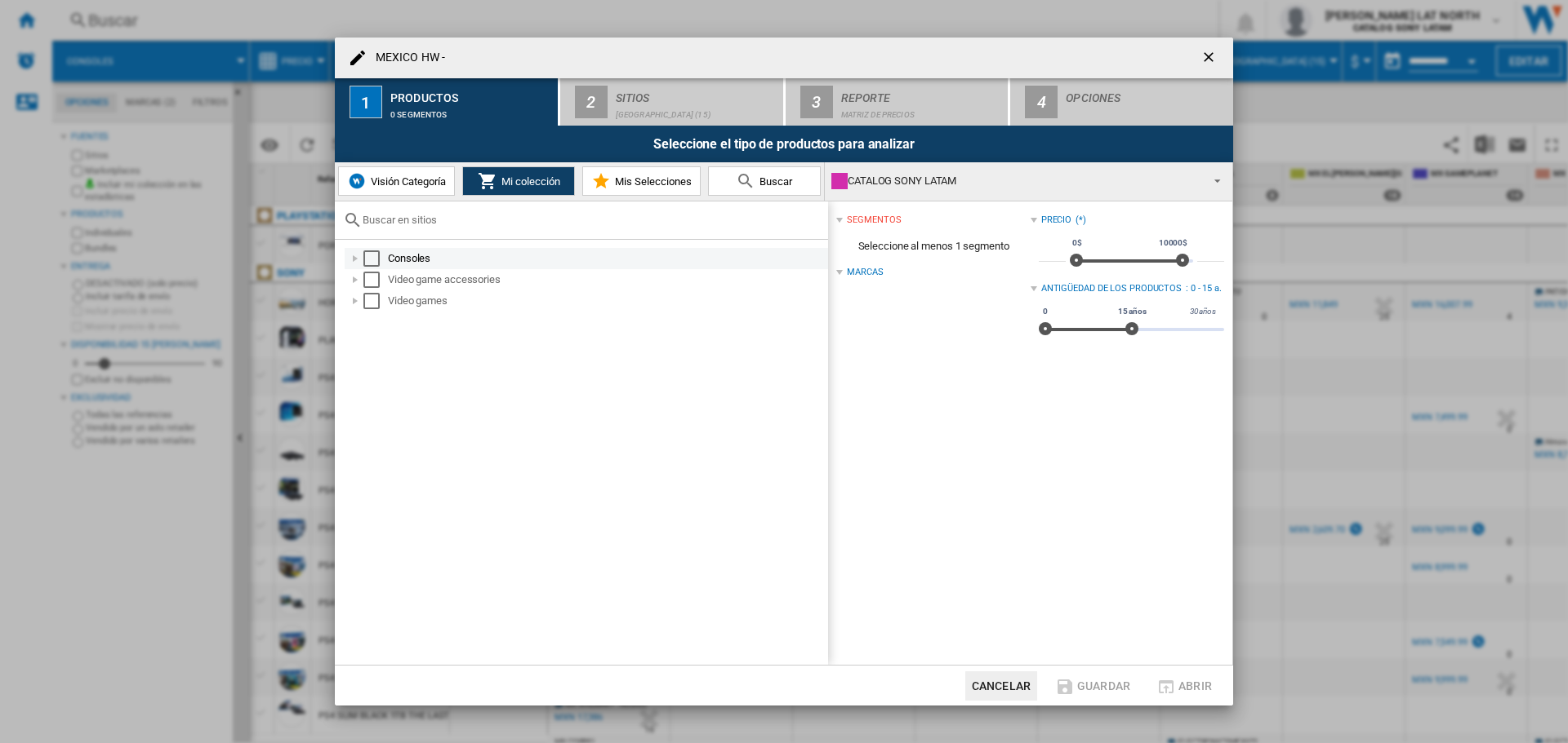
click at [355, 256] on div at bounding box center [355, 258] width 16 height 16
click at [387, 300] on div "Select" at bounding box center [389, 301] width 16 height 16
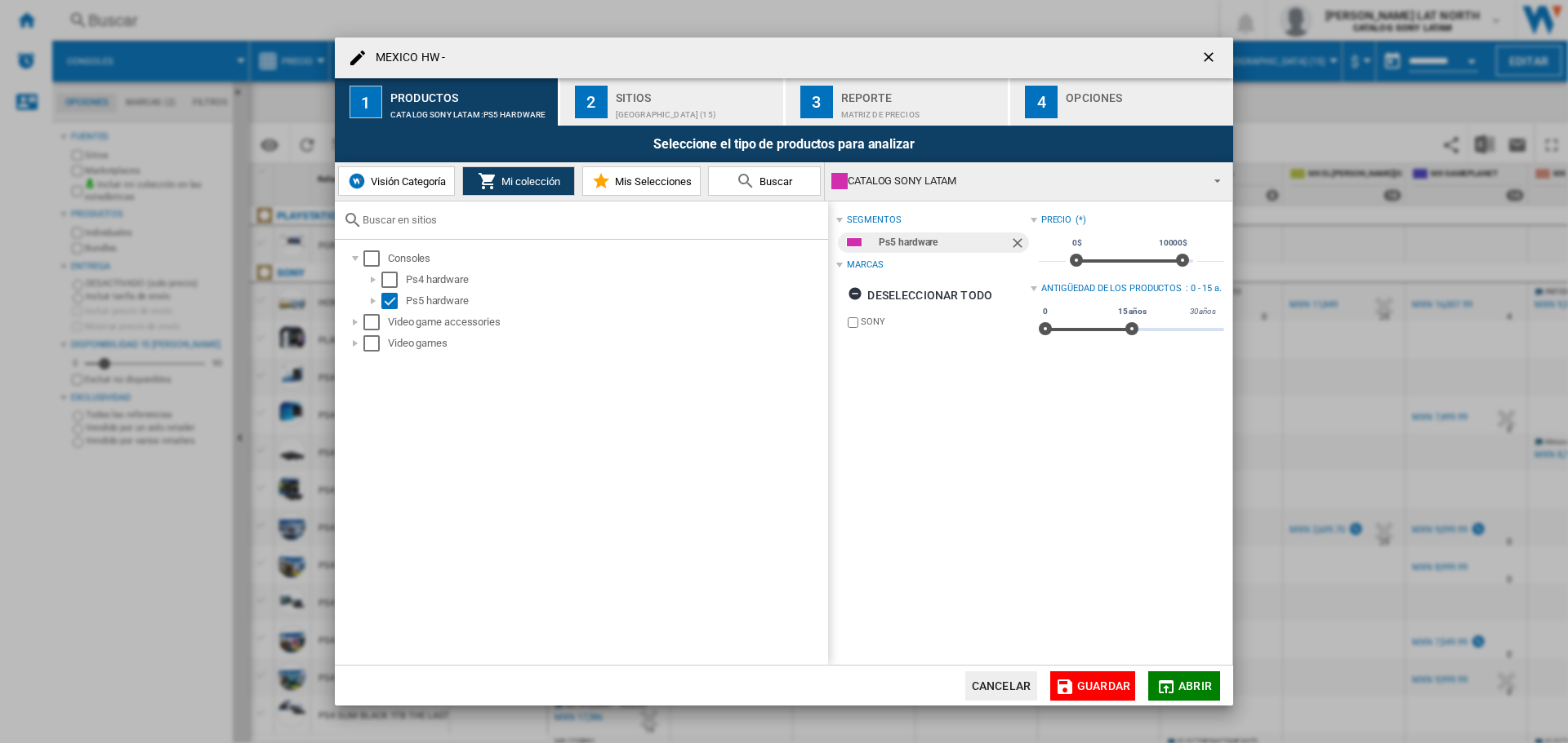
click at [623, 176] on span "Mis Selecciones" at bounding box center [651, 181] width 81 height 12
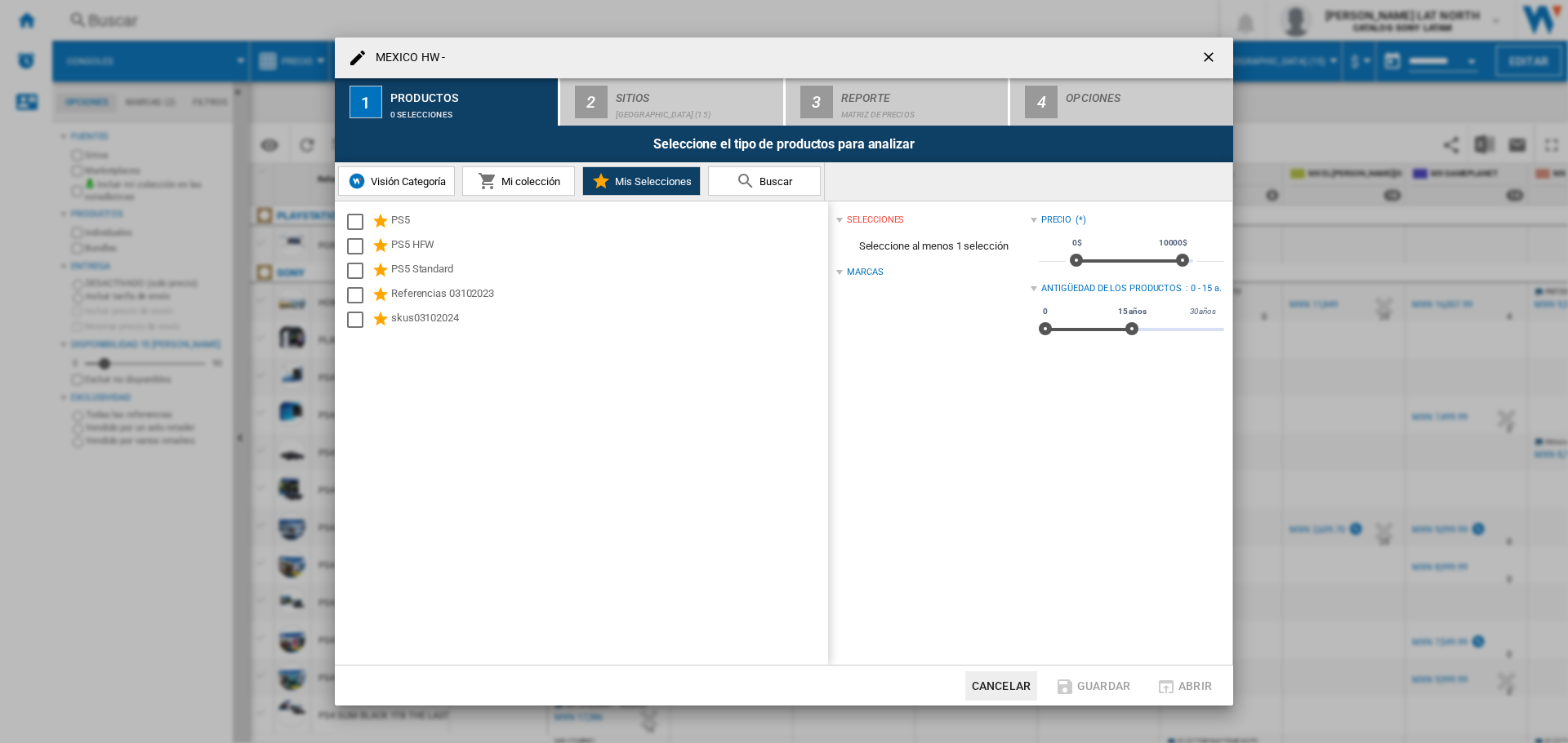
click at [859, 263] on div "Marcas" at bounding box center [932, 272] width 193 height 21
click at [641, 183] on span "Mis Selecciones" at bounding box center [651, 181] width 81 height 12
click at [754, 179] on md-icon at bounding box center [745, 181] width 20 height 20
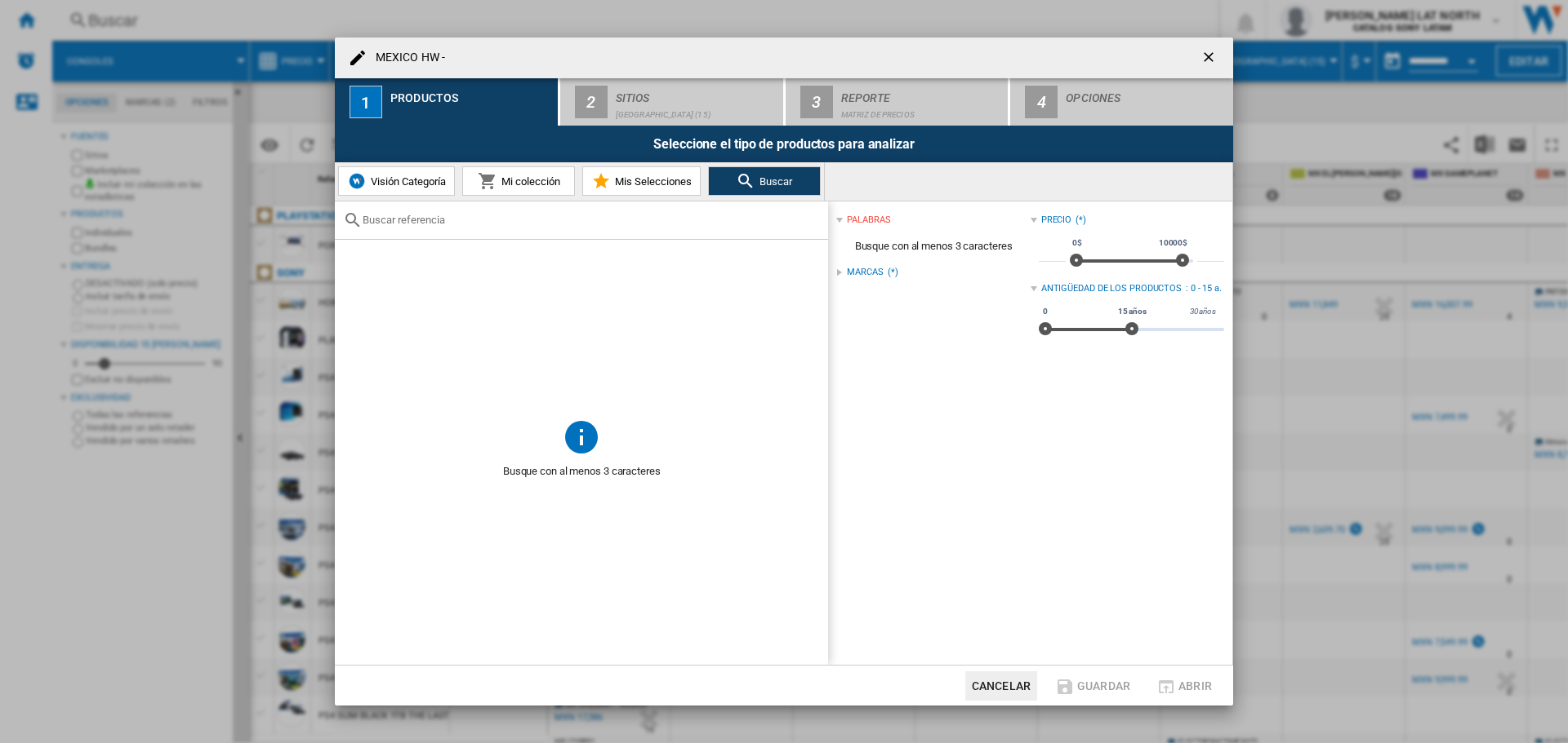
click at [504, 225] on input "text" at bounding box center [591, 220] width 458 height 12
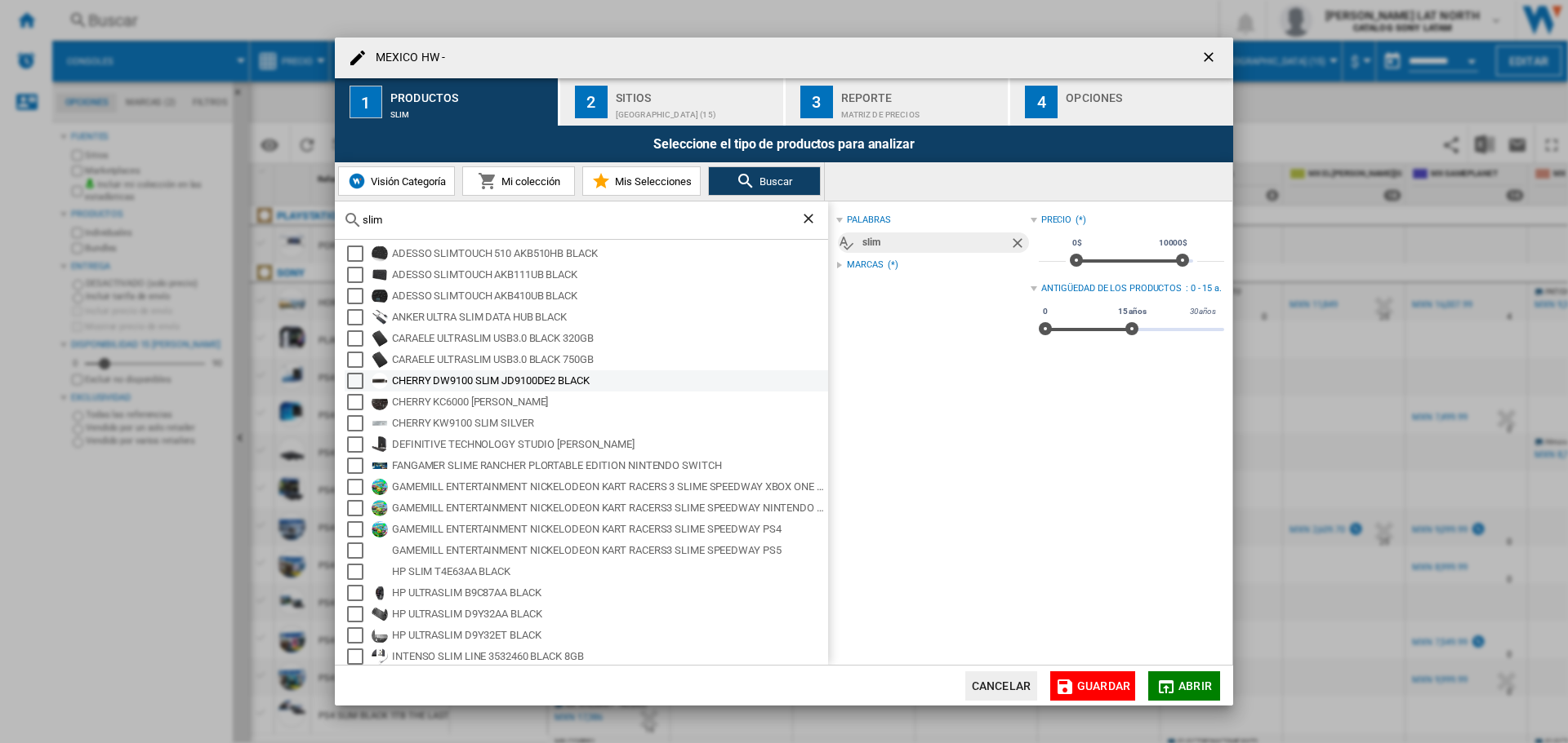
scroll to position [7, 0]
click at [356, 215] on md-icon at bounding box center [352, 220] width 20 height 20
click at [367, 221] on input "slim" at bounding box center [581, 220] width 438 height 12
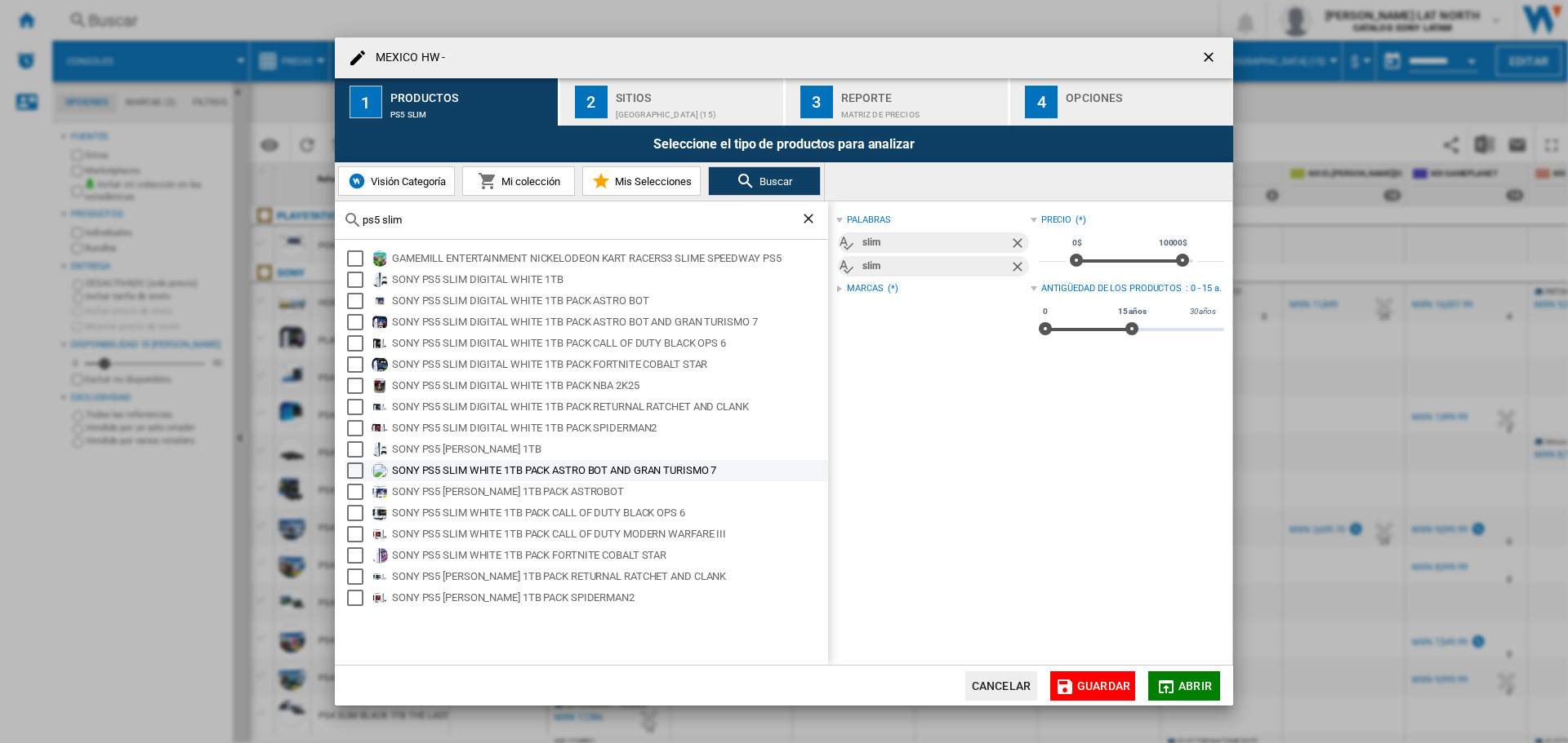
type input "ps5 slim"
click at [354, 473] on div "Select" at bounding box center [355, 471] width 16 height 16
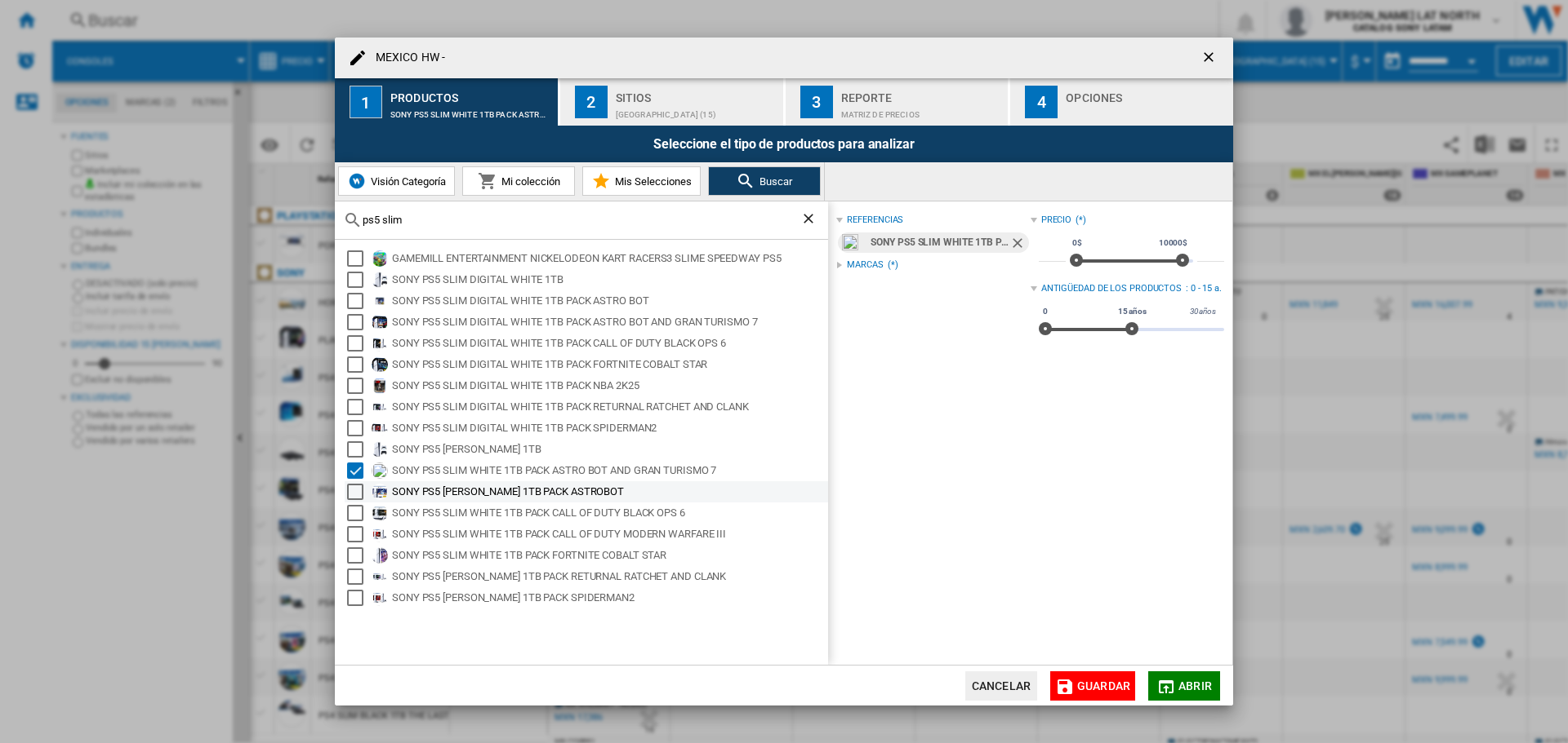
click at [352, 492] on div "Select" at bounding box center [355, 491] width 16 height 16
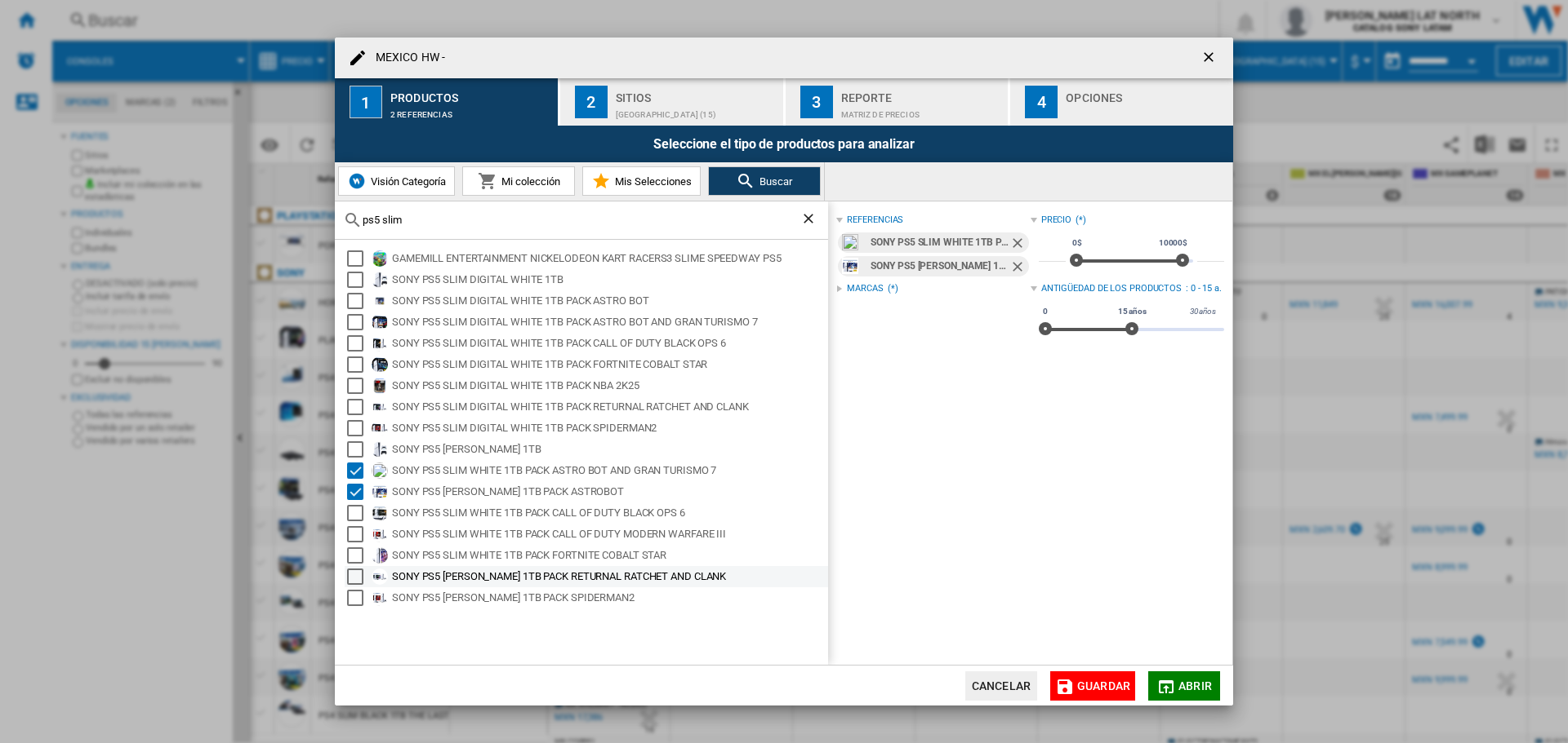
click at [356, 573] on div "Select" at bounding box center [355, 576] width 16 height 16
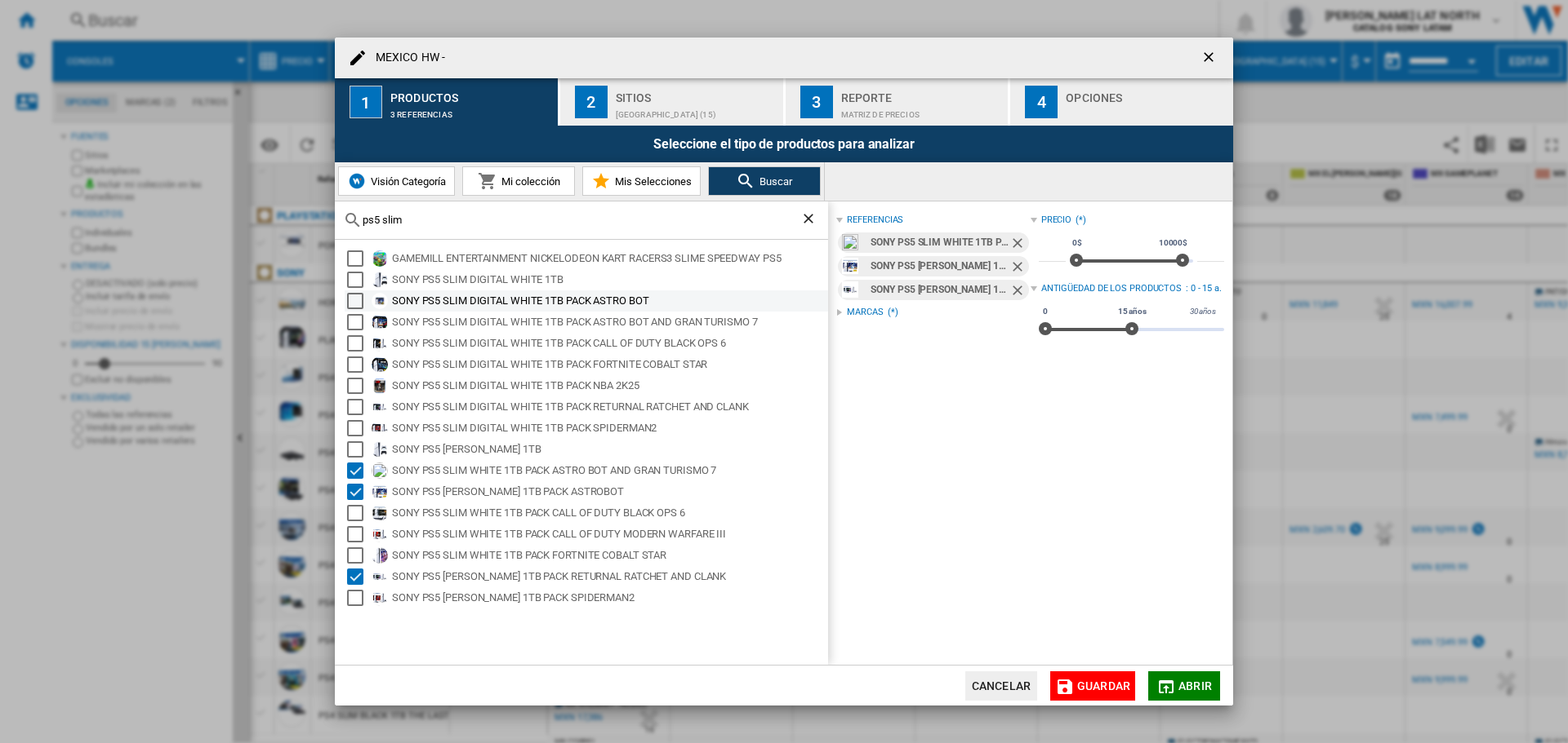
click at [358, 299] on div "Select" at bounding box center [355, 301] width 16 height 16
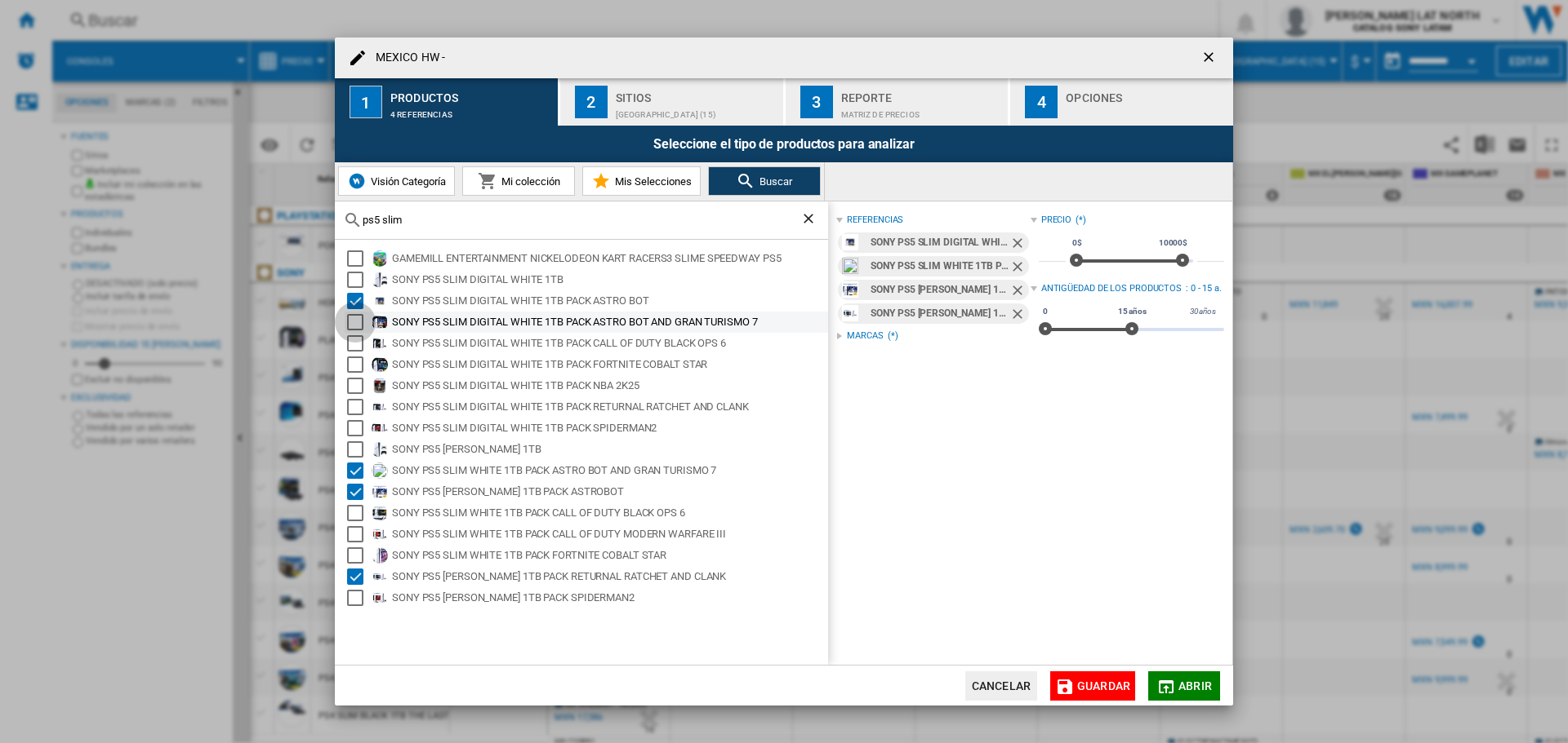
click at [356, 330] on div "Select" at bounding box center [355, 322] width 16 height 16
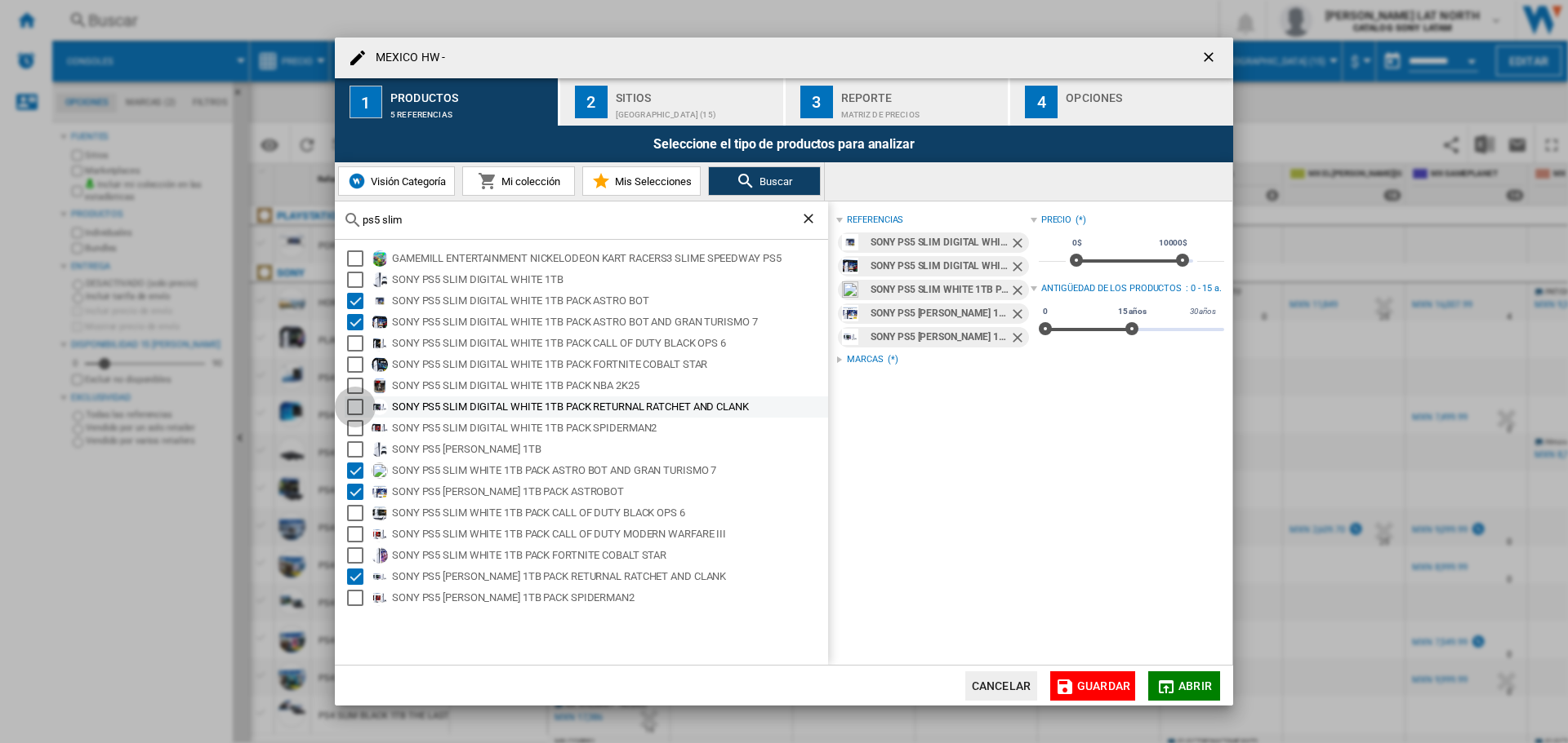
click at [350, 404] on div "Select" at bounding box center [355, 406] width 16 height 16
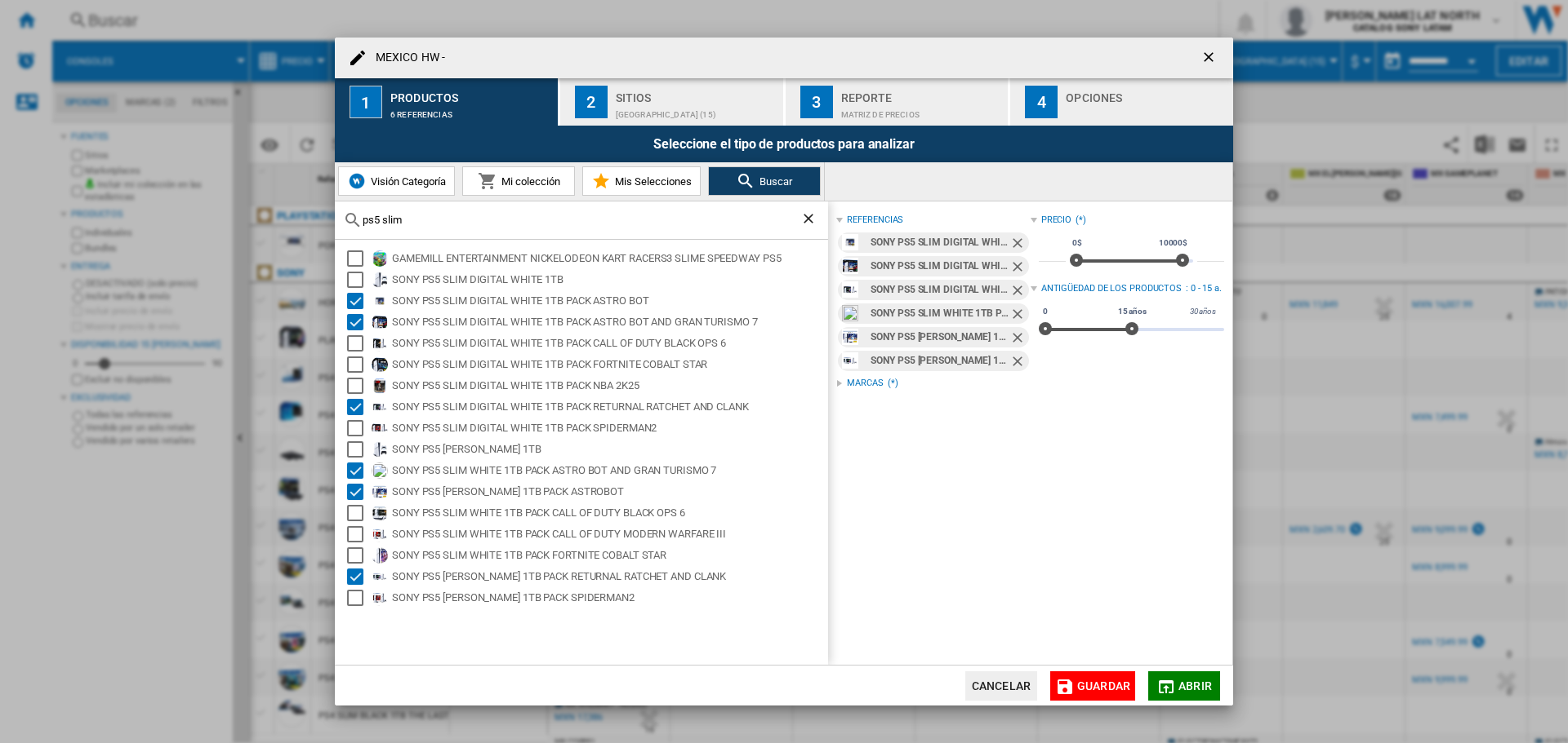
drag, startPoint x: 1193, startPoint y: 686, endPoint x: 1109, endPoint y: 691, distance: 84.1
click at [1109, 691] on md-dialog-actions "Cancelar [GEOGRAPHIC_DATA] Abrir" at bounding box center [784, 685] width 898 height 41
click at [1109, 690] on span "Guardar" at bounding box center [1103, 686] width 53 height 13
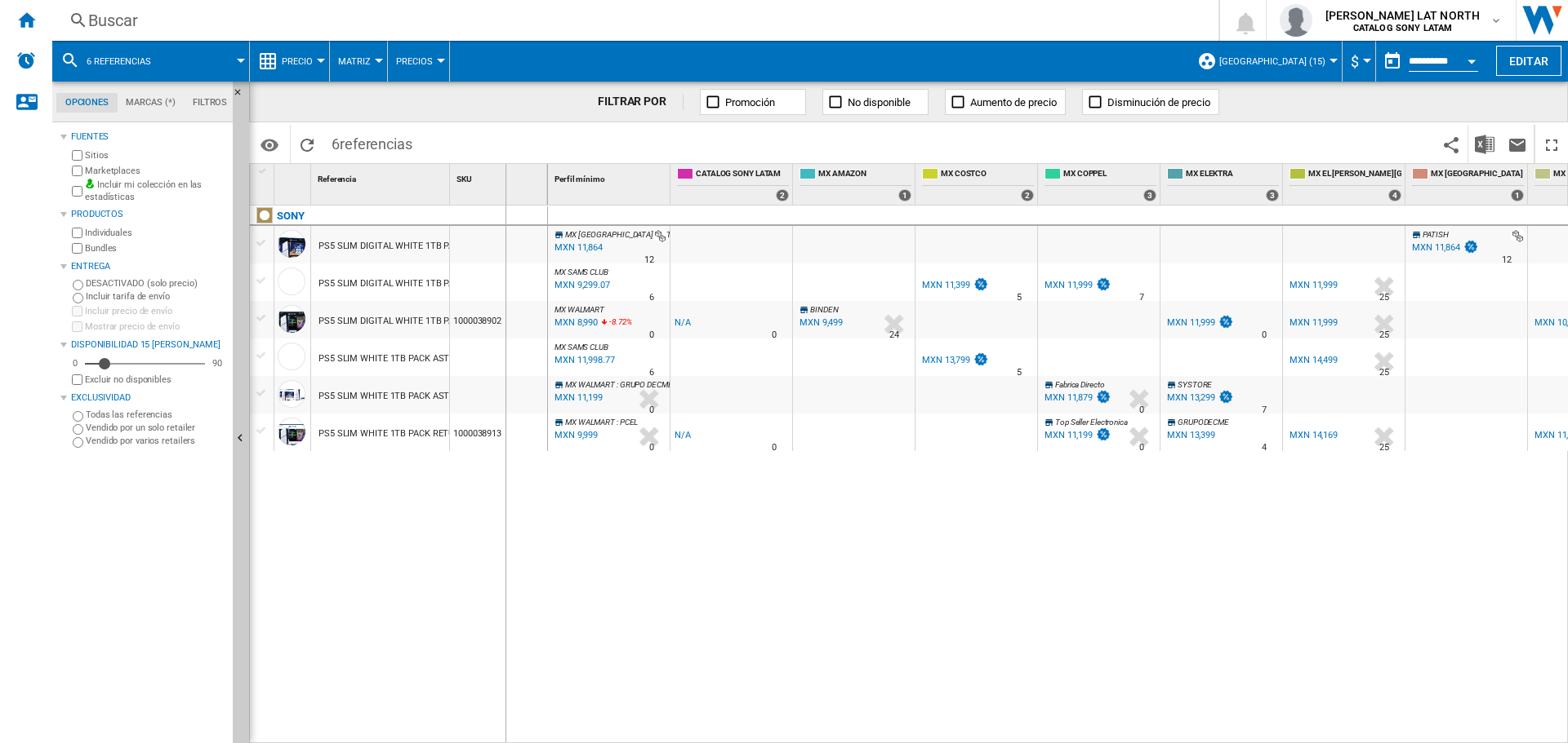
drag, startPoint x: 545, startPoint y: 187, endPoint x: 501, endPoint y: 185, distance: 44.0
click at [501, 185] on div "SKU 1" at bounding box center [499, 184] width 98 height 41
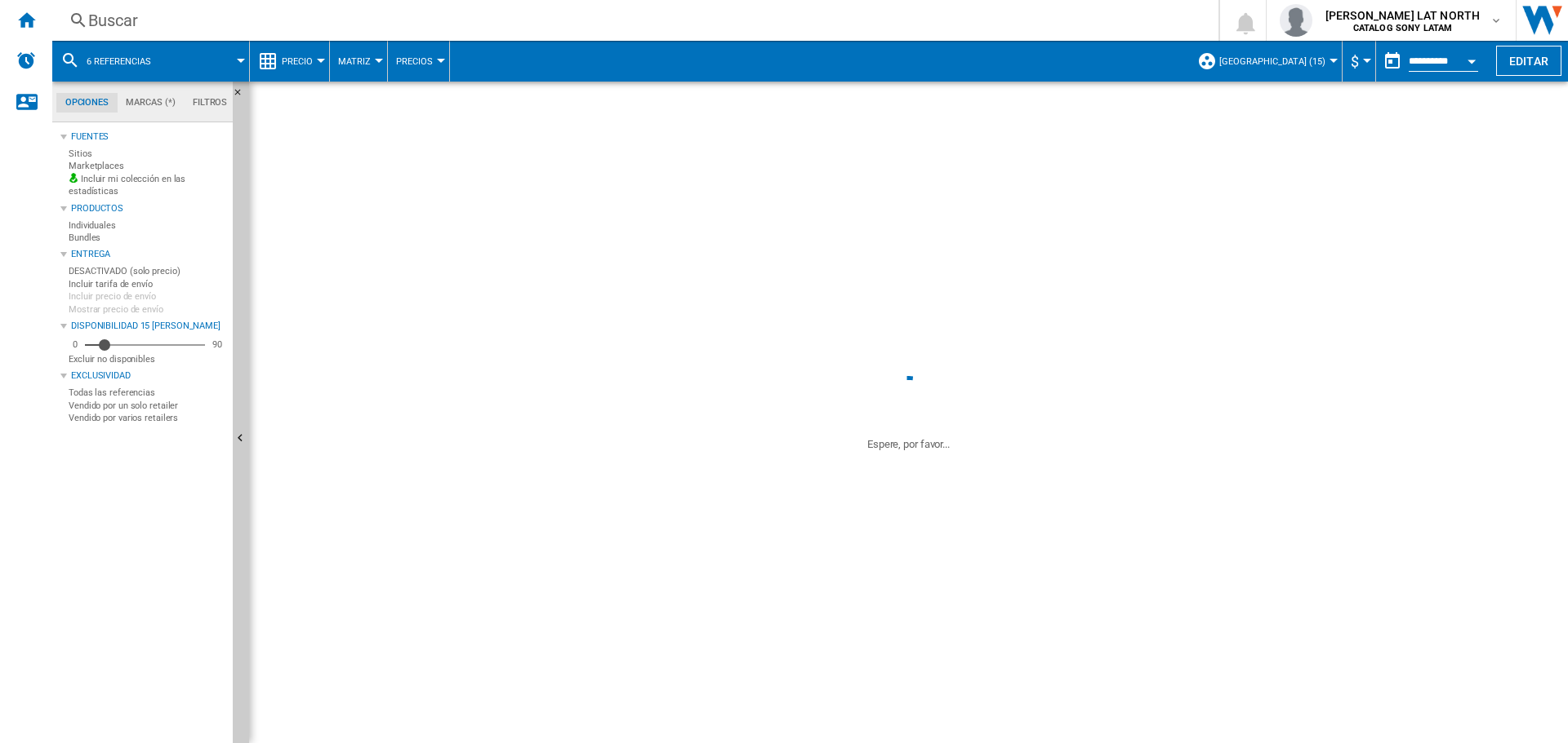
click at [74, 174] on div "Marketplaces" at bounding box center [147, 171] width 158 height 15
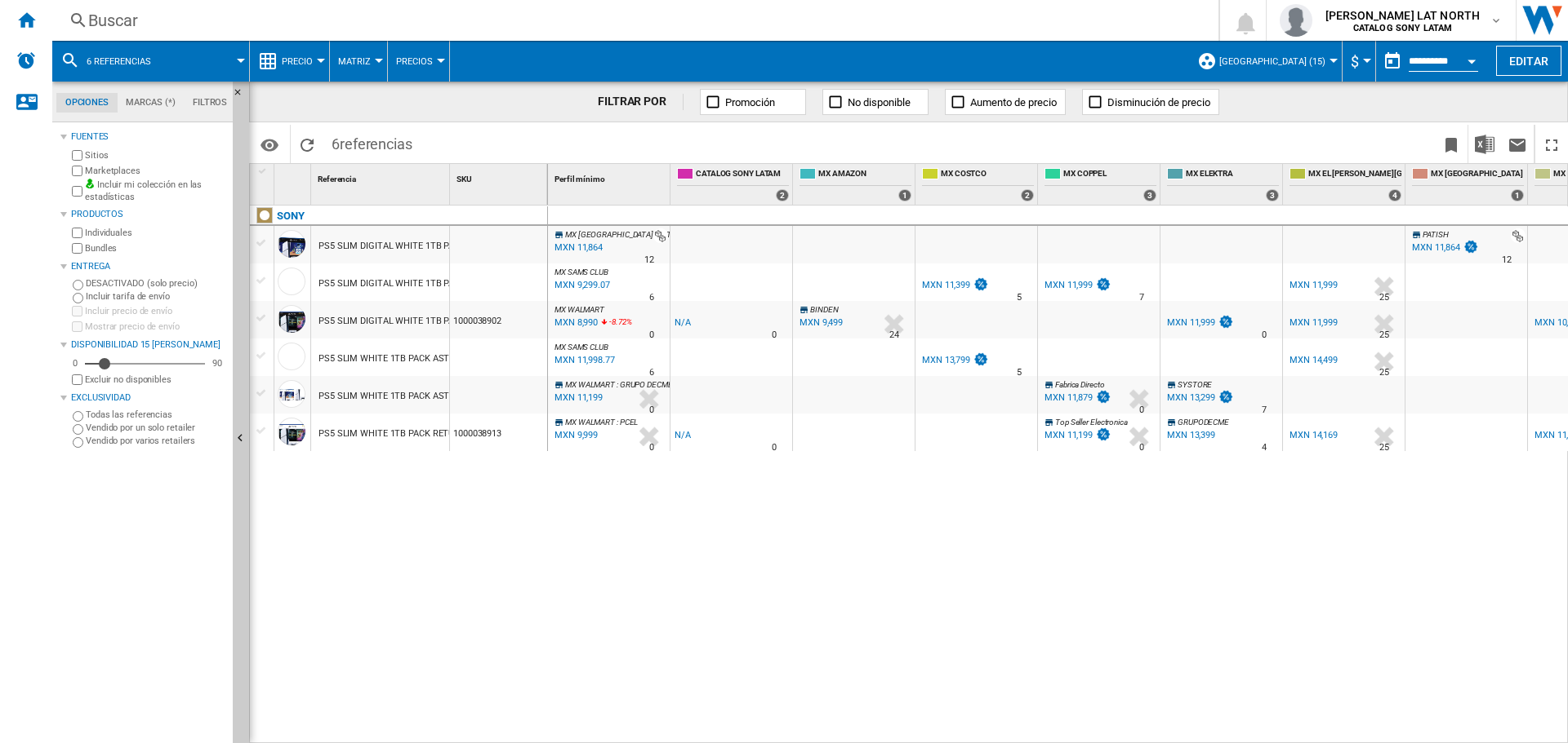
click at [592, 317] on div "MXN 8,990" at bounding box center [575, 322] width 45 height 16
